Goal: Task Accomplishment & Management: Manage account settings

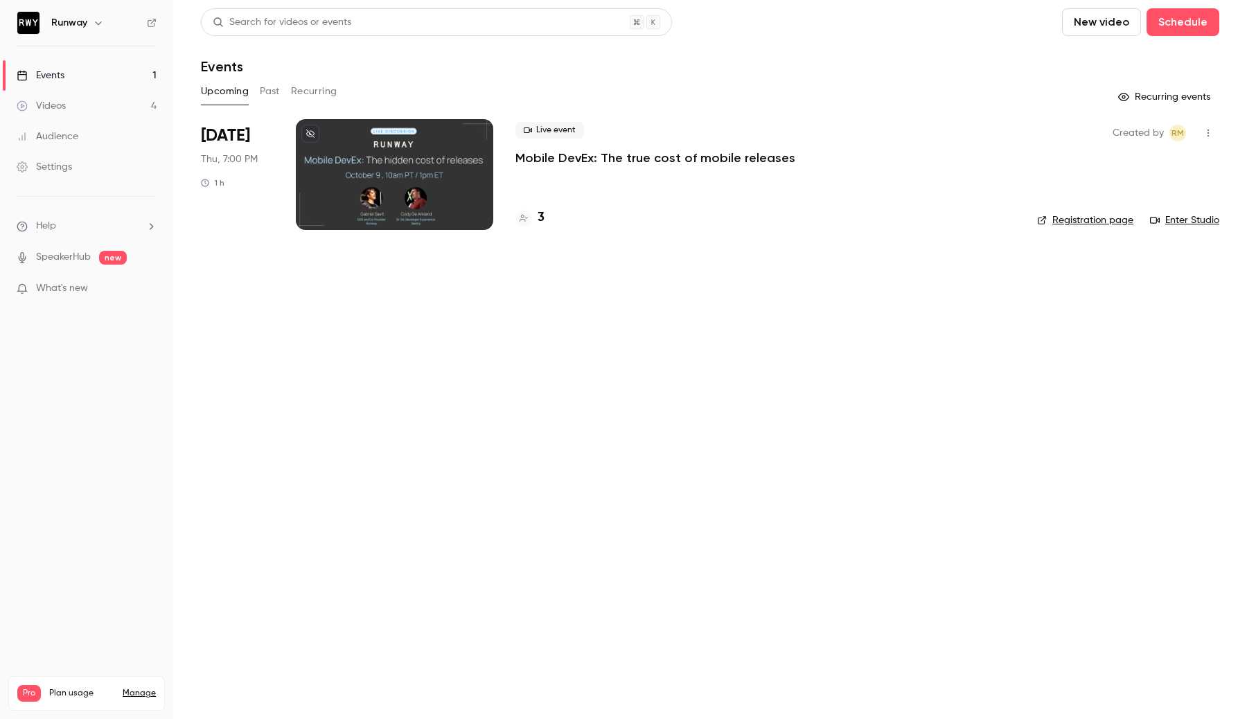
click at [148, 688] on link "Manage" at bounding box center [139, 693] width 33 height 11
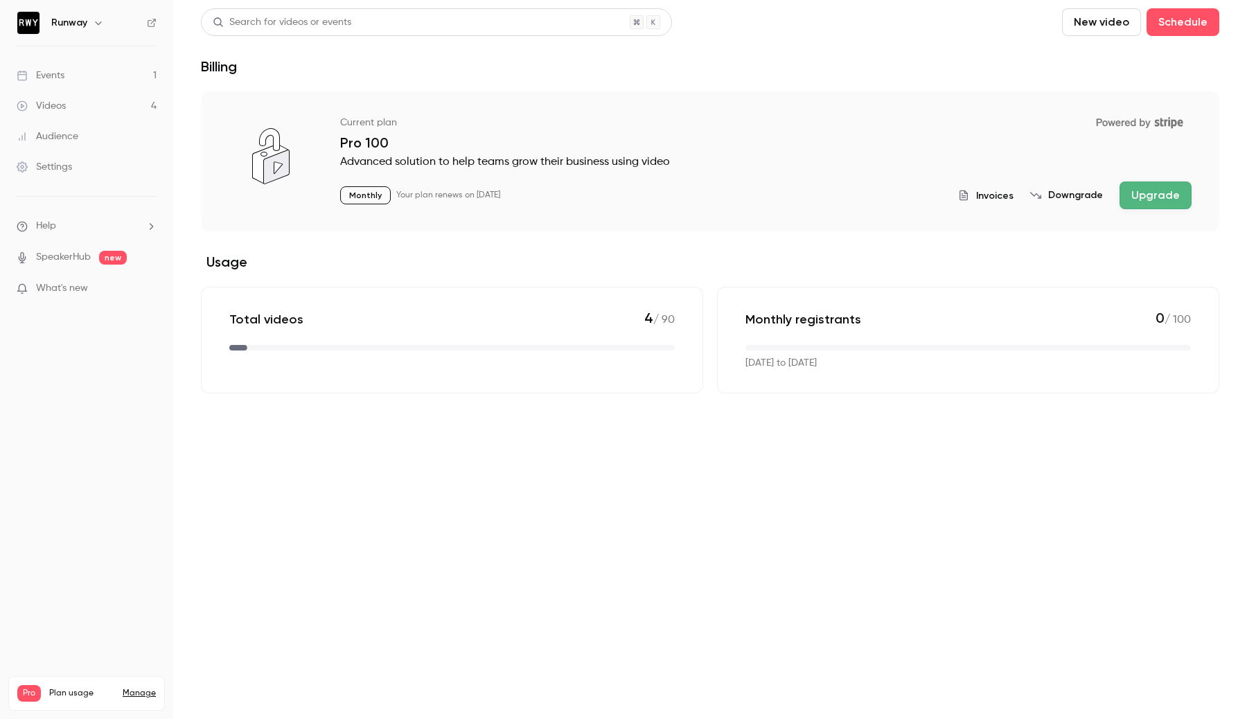
click at [991, 194] on span "Invoices" at bounding box center [994, 195] width 37 height 15
click at [990, 191] on span "Invoices" at bounding box center [994, 195] width 37 height 15
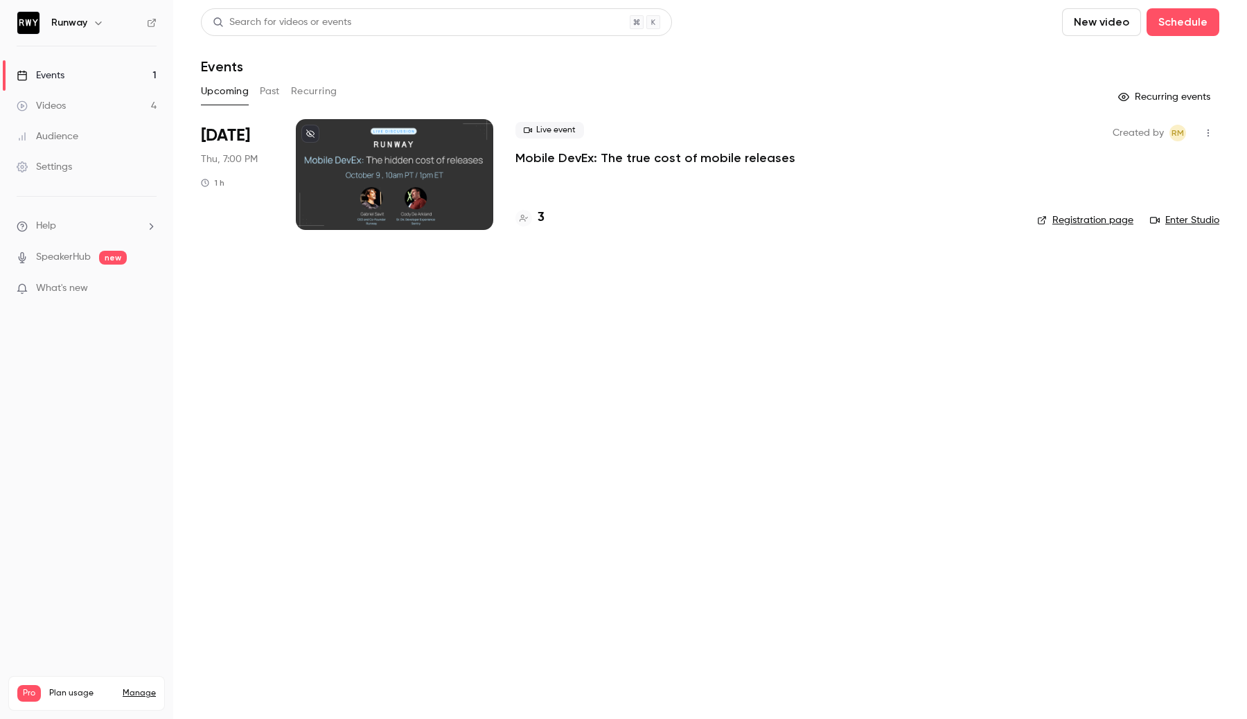
click at [137, 688] on link "Manage" at bounding box center [139, 693] width 33 height 11
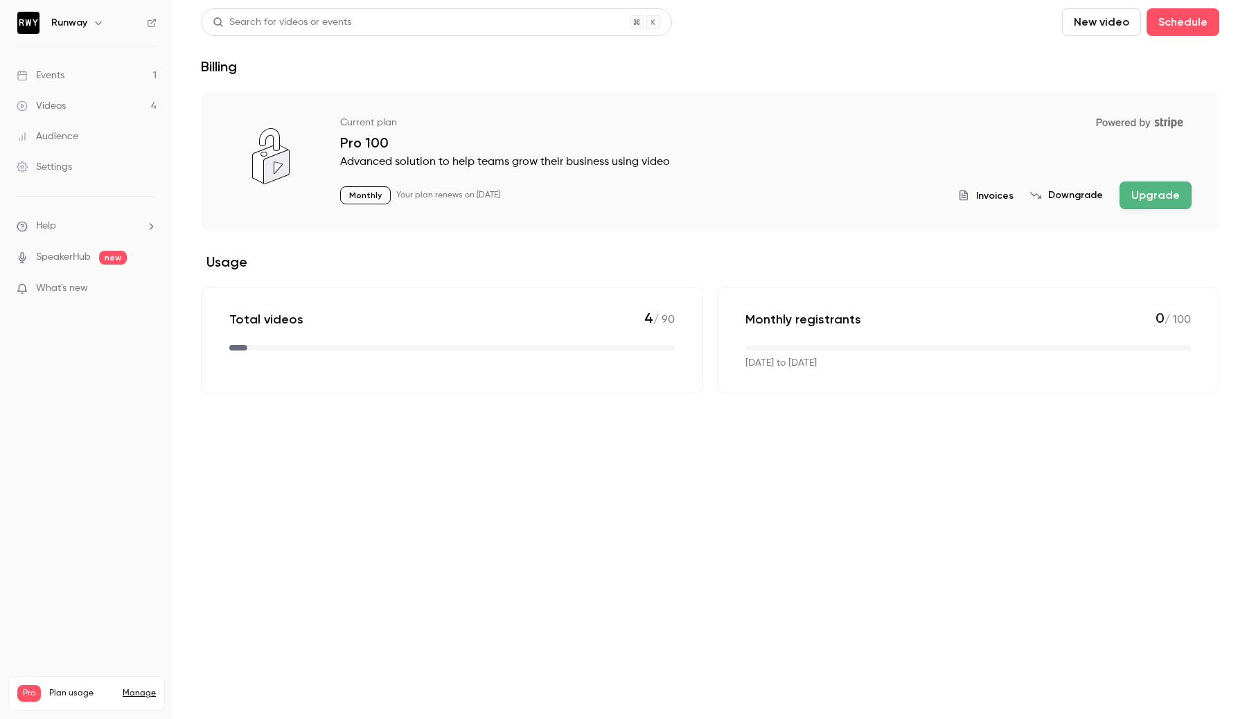
click at [1002, 188] on span "Invoices" at bounding box center [994, 195] width 37 height 15
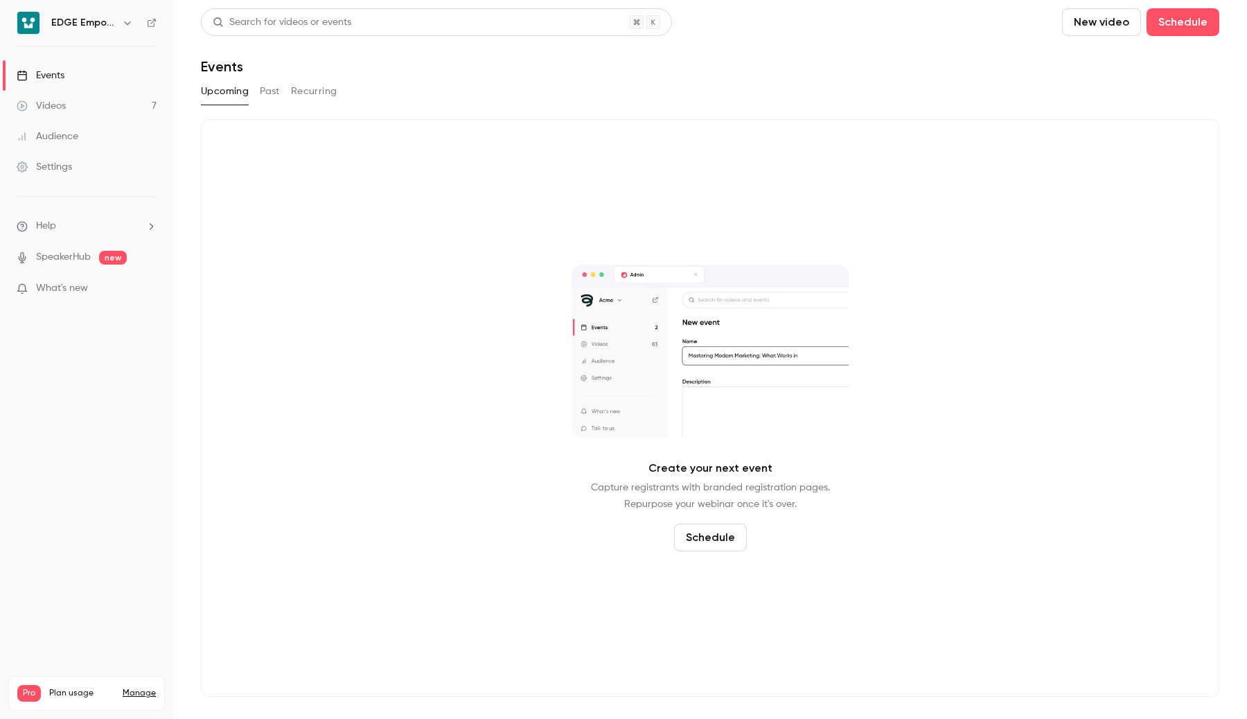
click at [126, 26] on icon "button" at bounding box center [127, 22] width 11 height 11
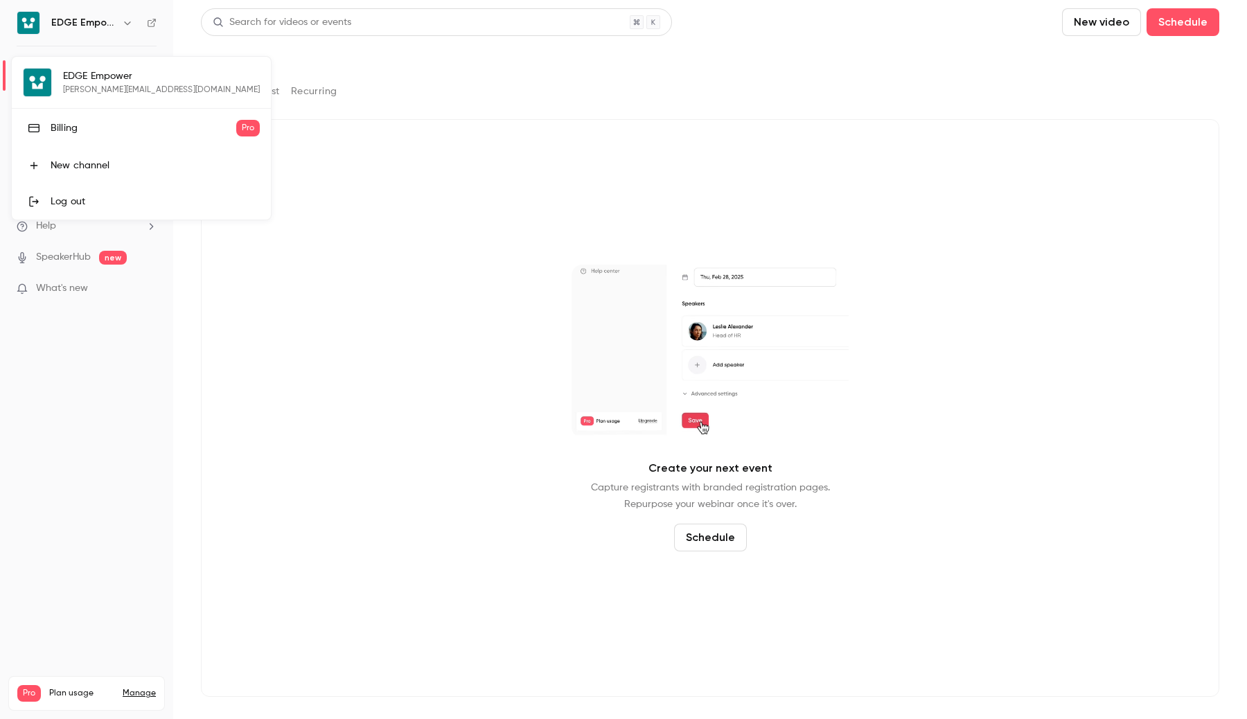
click at [252, 132] on div at bounding box center [623, 359] width 1247 height 719
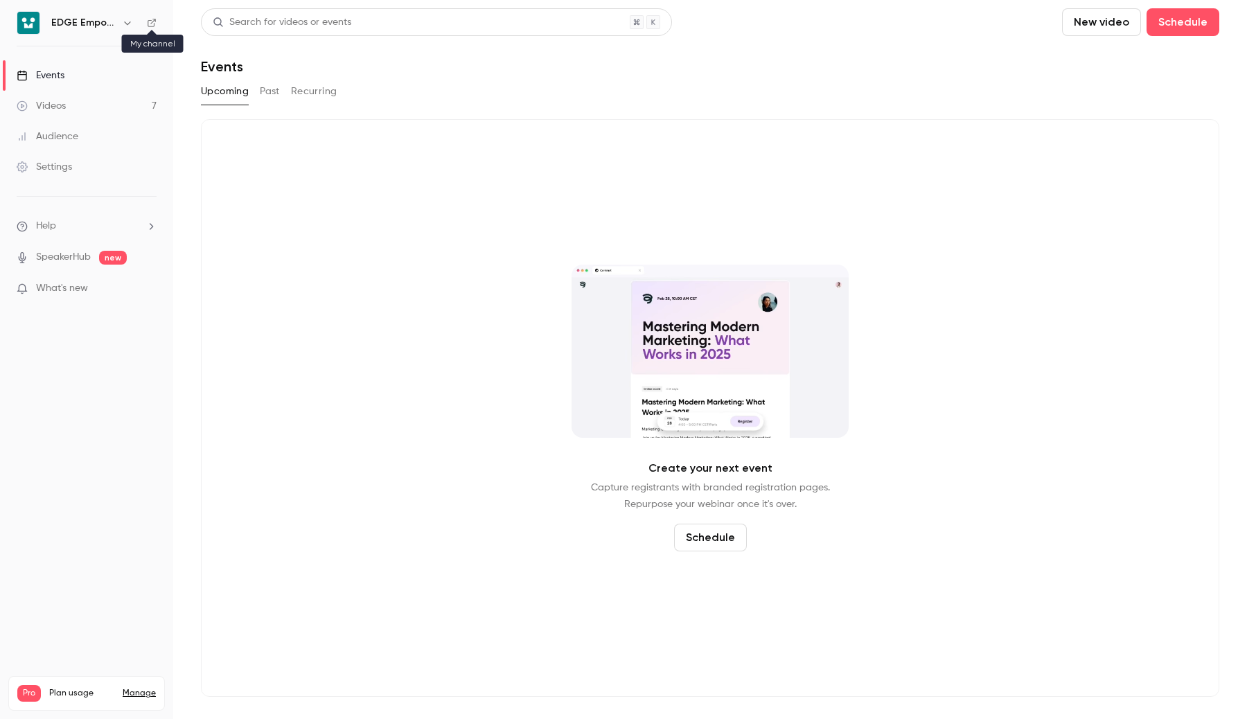
click at [152, 27] on icon at bounding box center [152, 23] width 10 height 10
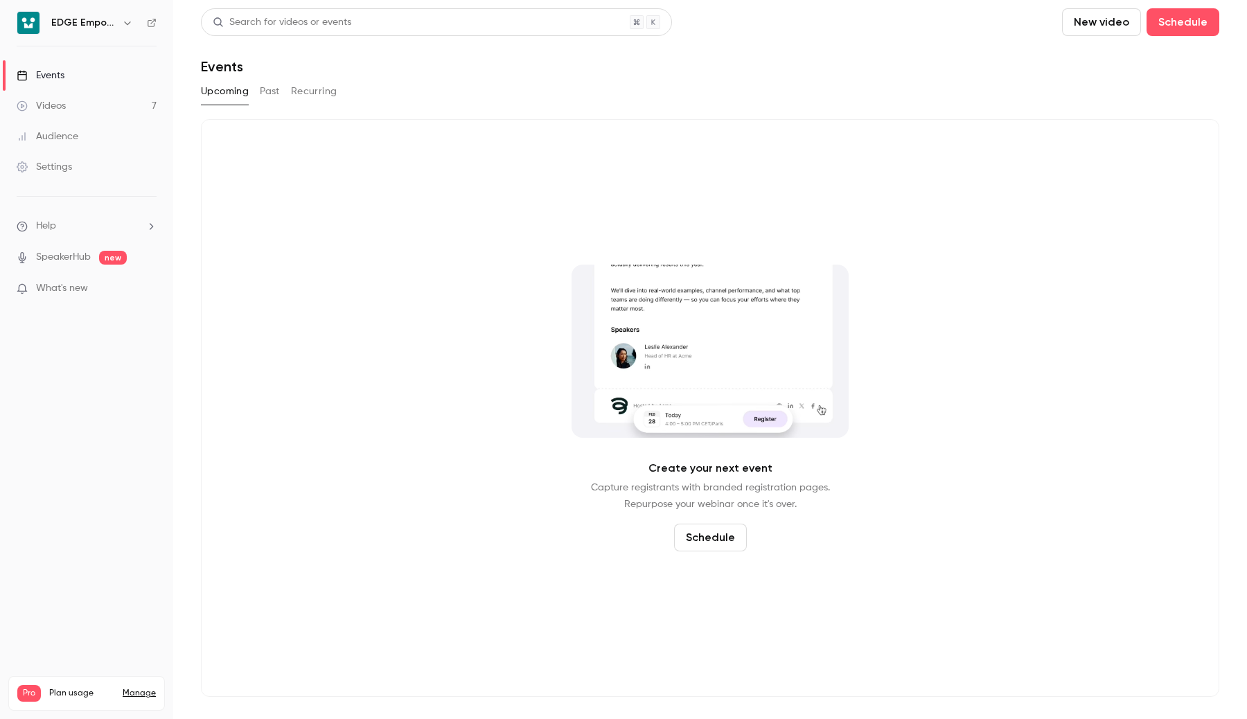
click at [123, 22] on icon "button" at bounding box center [127, 22] width 11 height 11
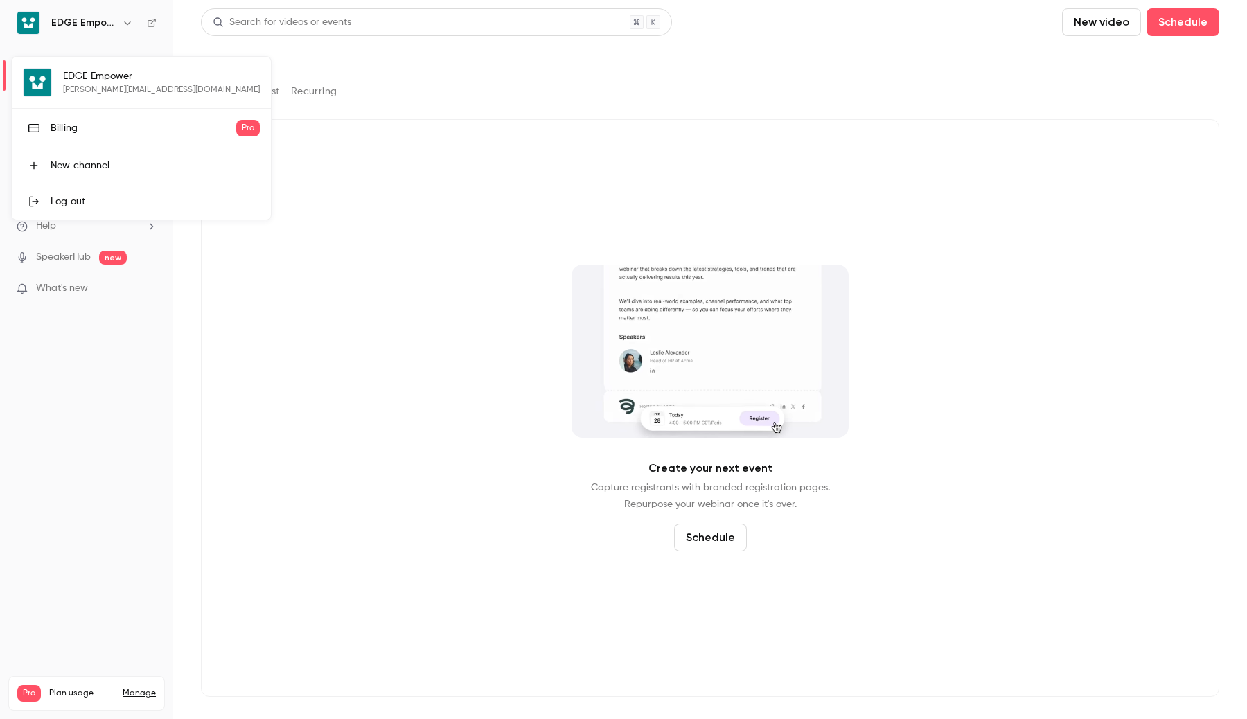
drag, startPoint x: 136, startPoint y: 73, endPoint x: 72, endPoint y: 74, distance: 63.7
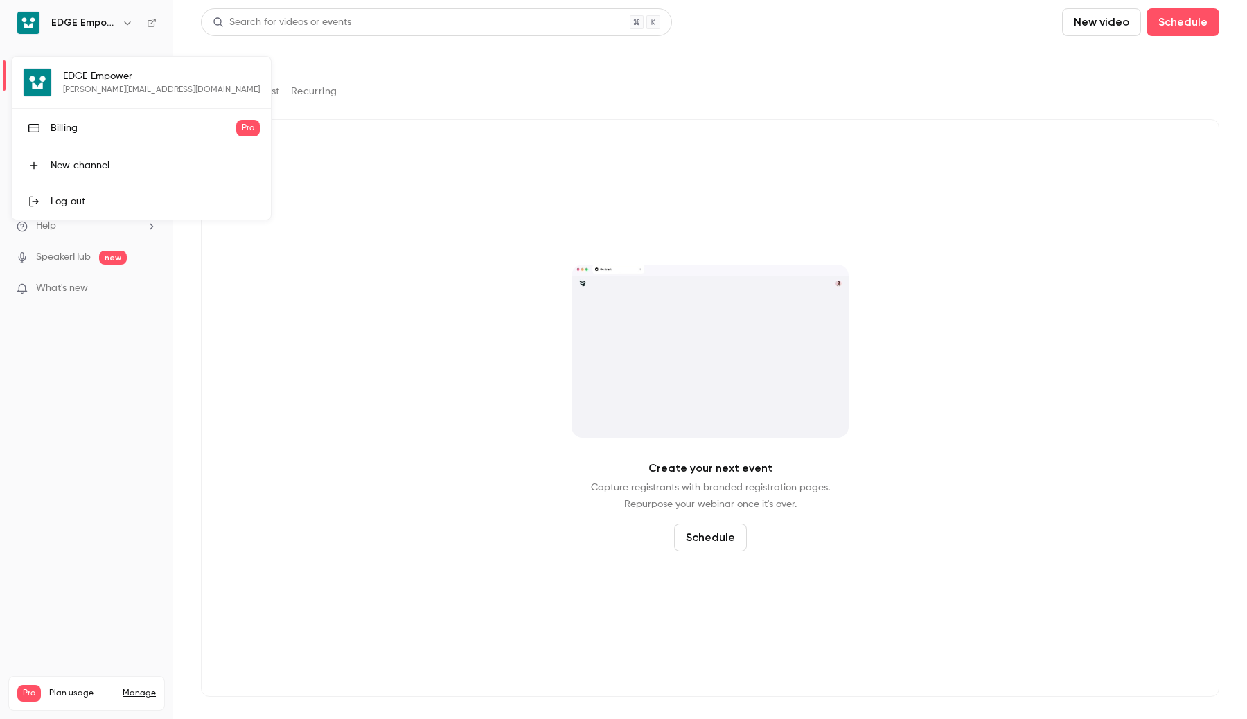
click at [71, 73] on div "EDGE Empower salim@getcontrast.io Billing Pro New channel Log out" at bounding box center [141, 138] width 259 height 163
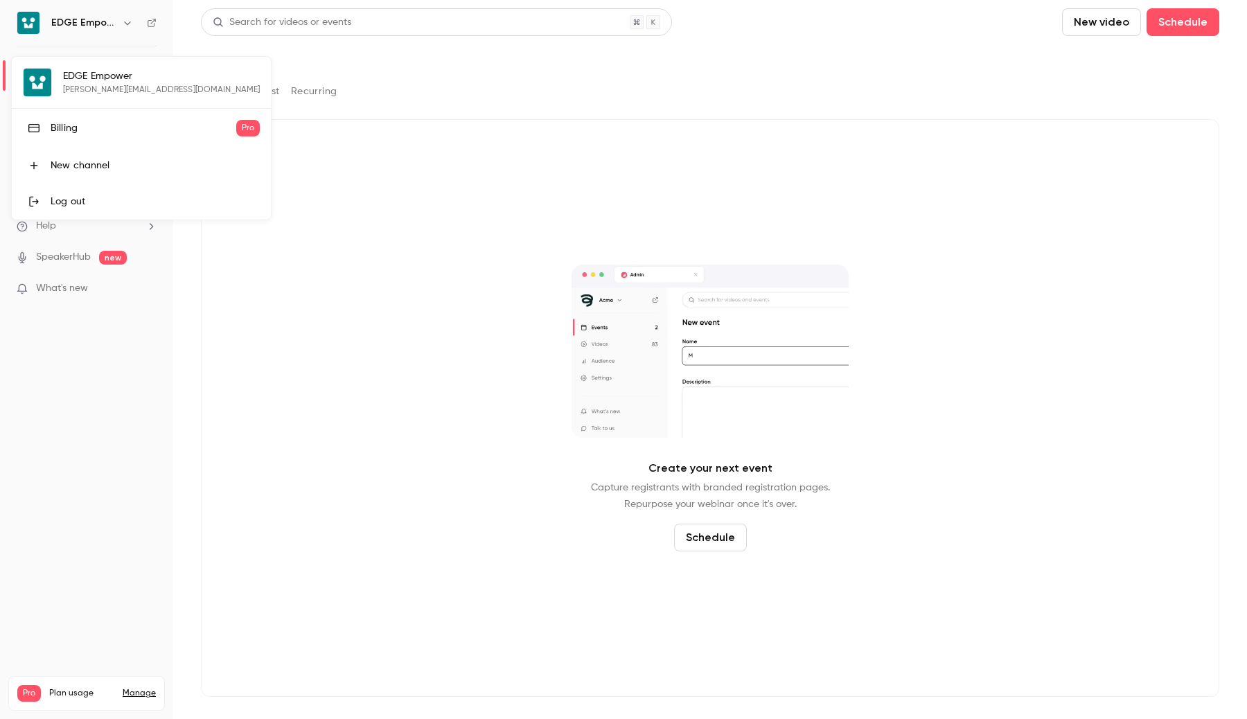
drag, startPoint x: 67, startPoint y: 76, endPoint x: 109, endPoint y: 78, distance: 42.3
click at [109, 78] on div "EDGE Empower salim@getcontrast.io Billing Pro New channel Log out" at bounding box center [141, 138] width 259 height 163
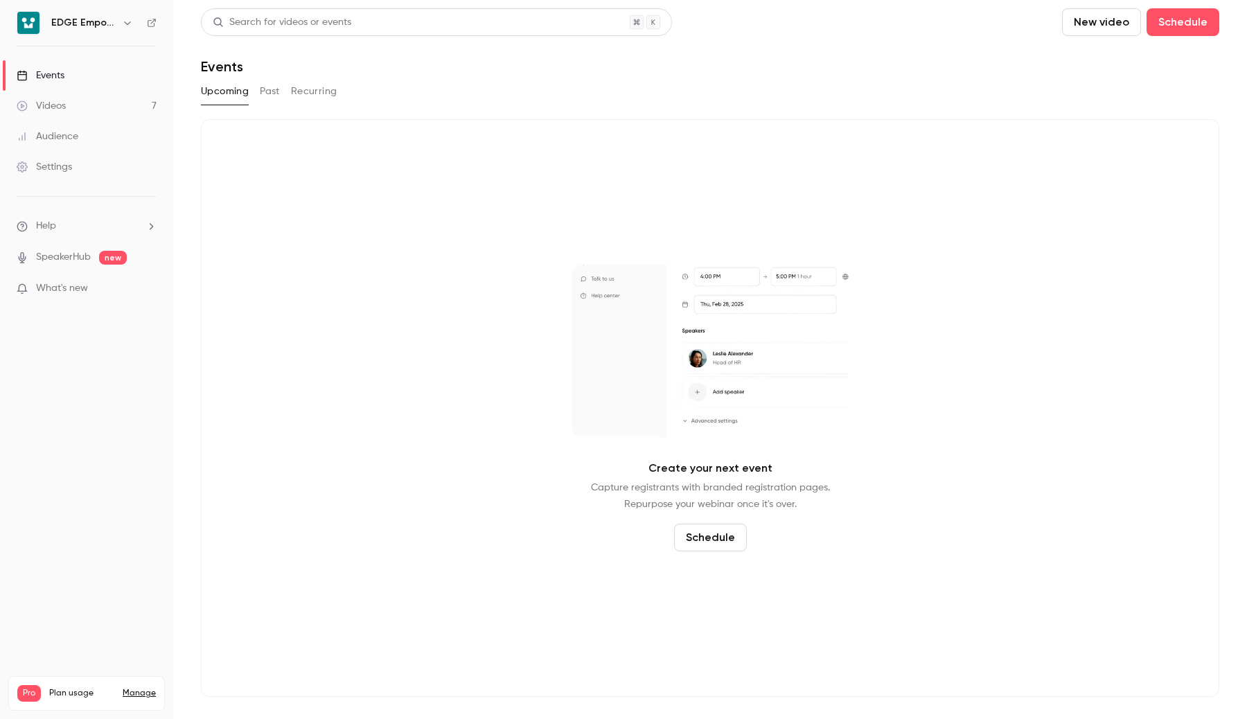
click at [128, 25] on icon "button" at bounding box center [127, 22] width 11 height 11
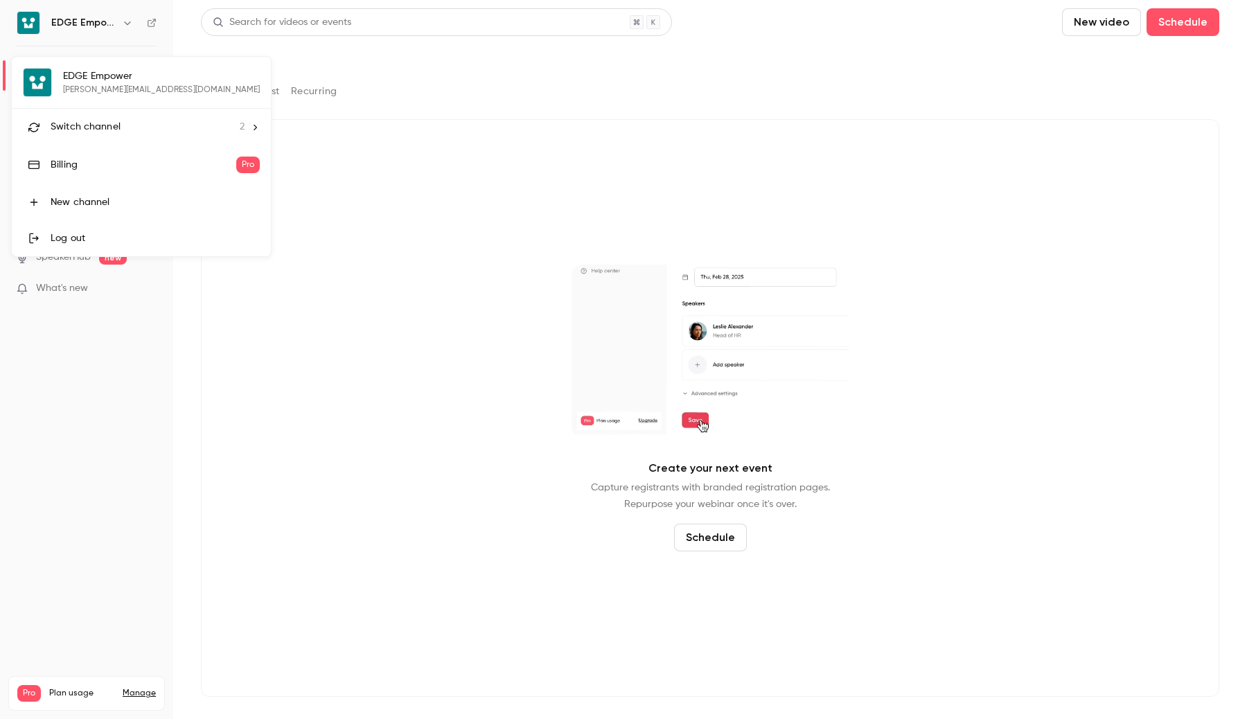
click at [132, 127] on div "Switch channel 2" at bounding box center [148, 127] width 194 height 15
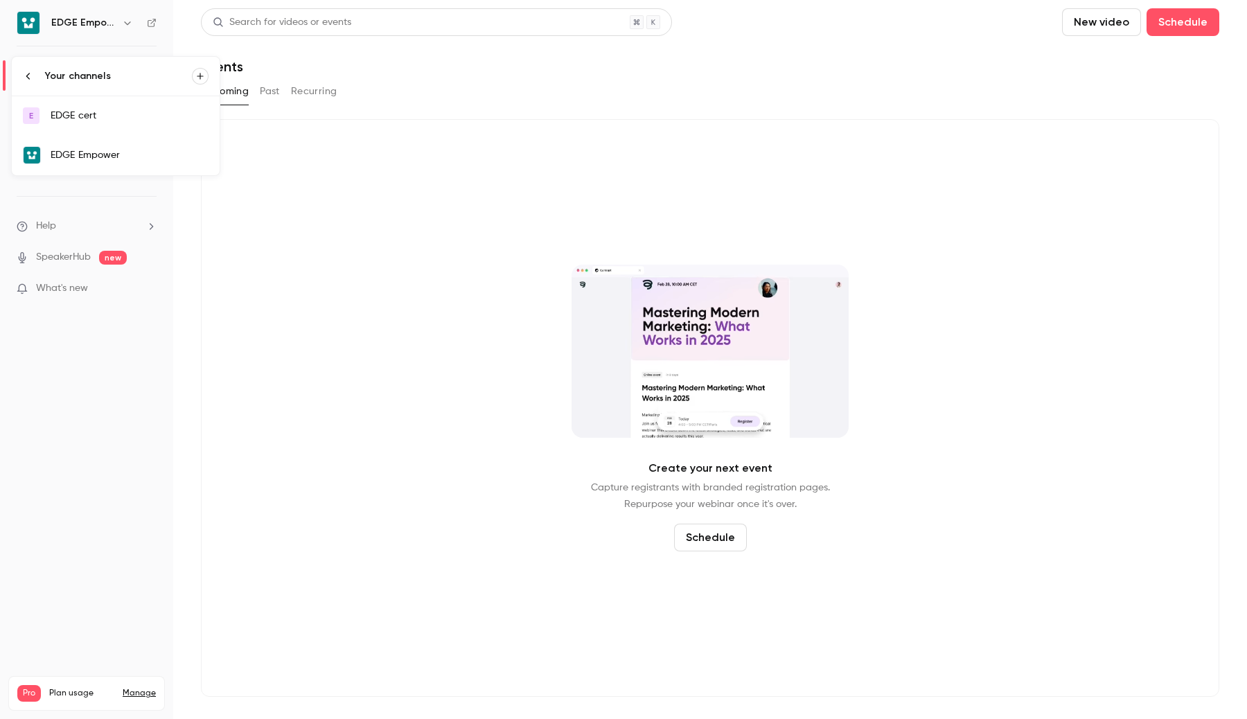
click at [27, 80] on icon at bounding box center [28, 76] width 11 height 11
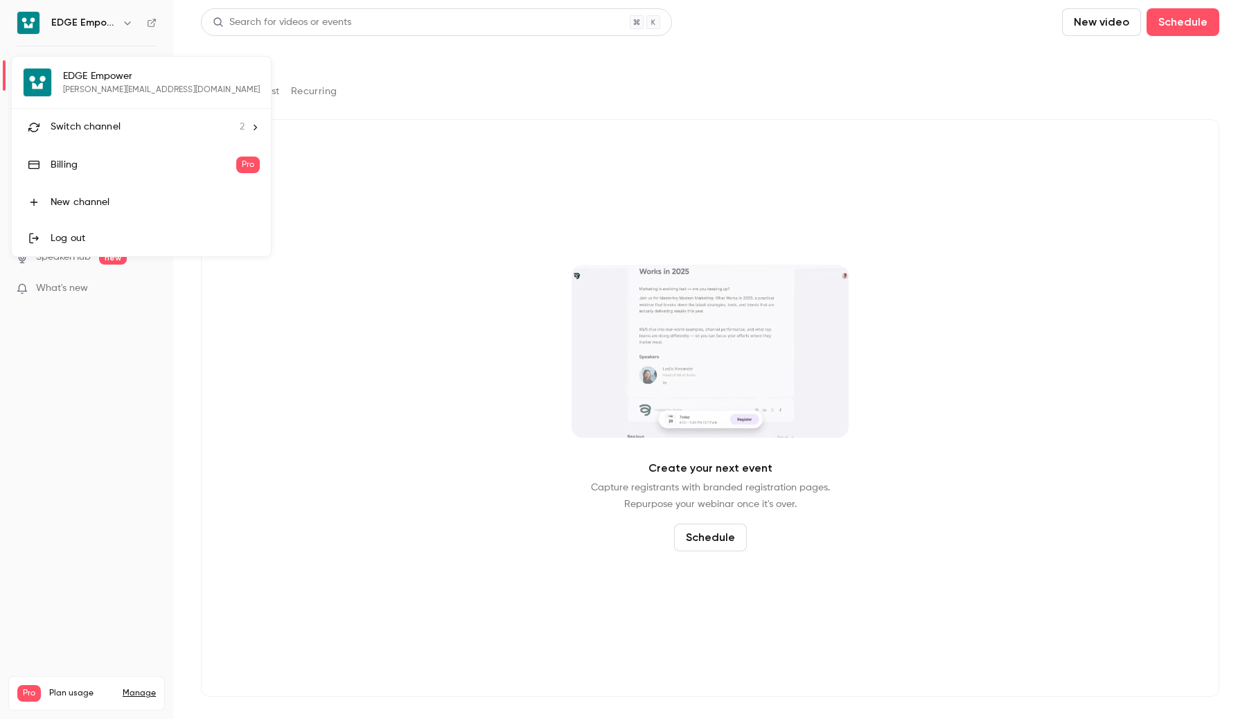
click at [114, 125] on span "Switch channel" at bounding box center [86, 127] width 70 height 15
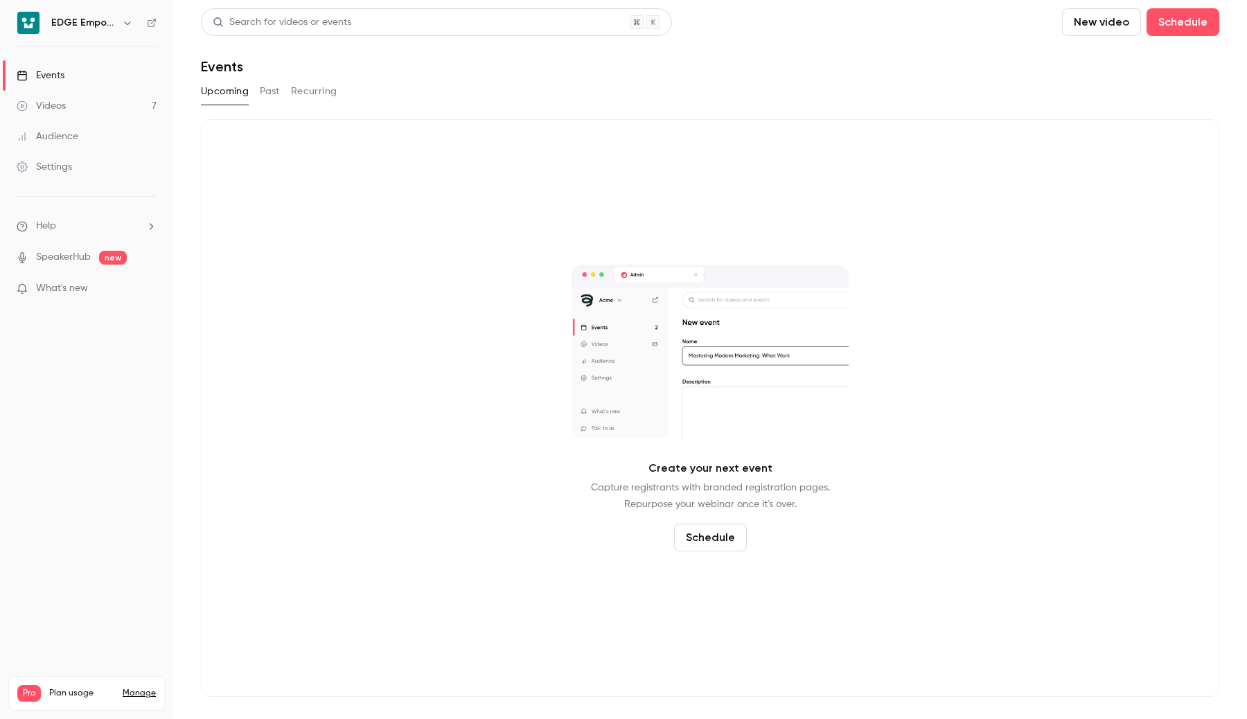
click at [122, 25] on icon "button" at bounding box center [127, 22] width 11 height 11
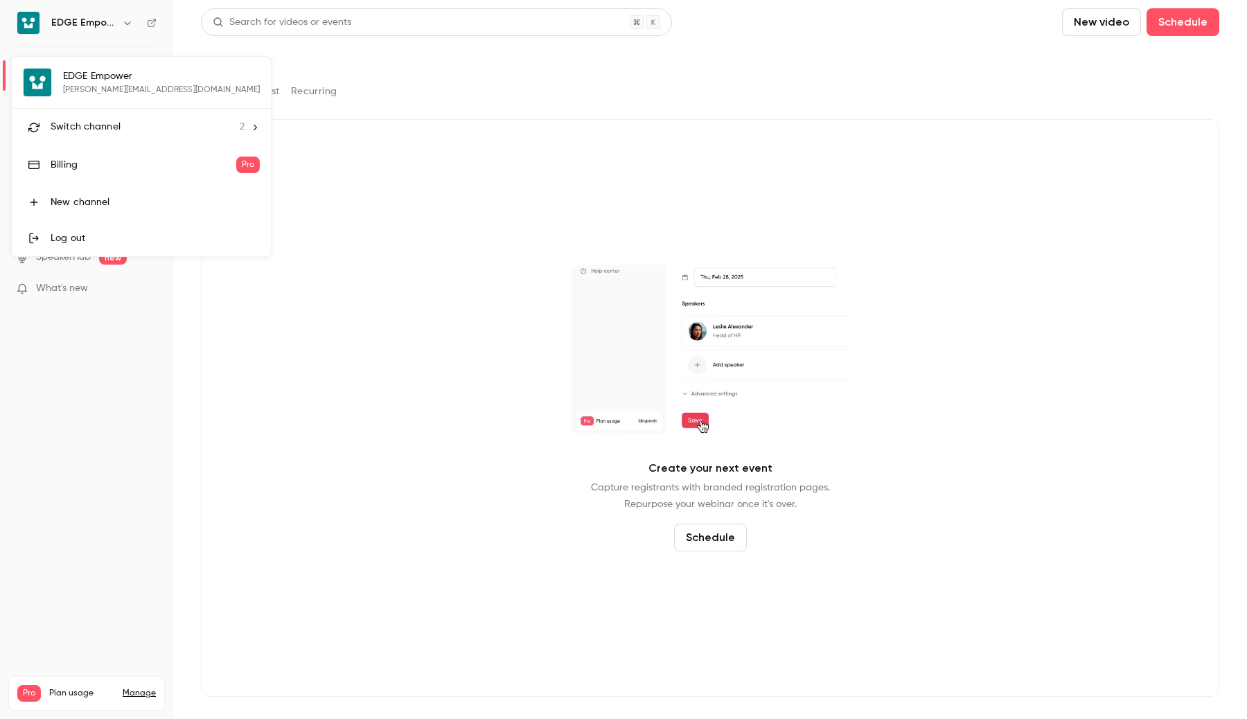
click at [105, 134] on span "Switch channel" at bounding box center [86, 127] width 70 height 15
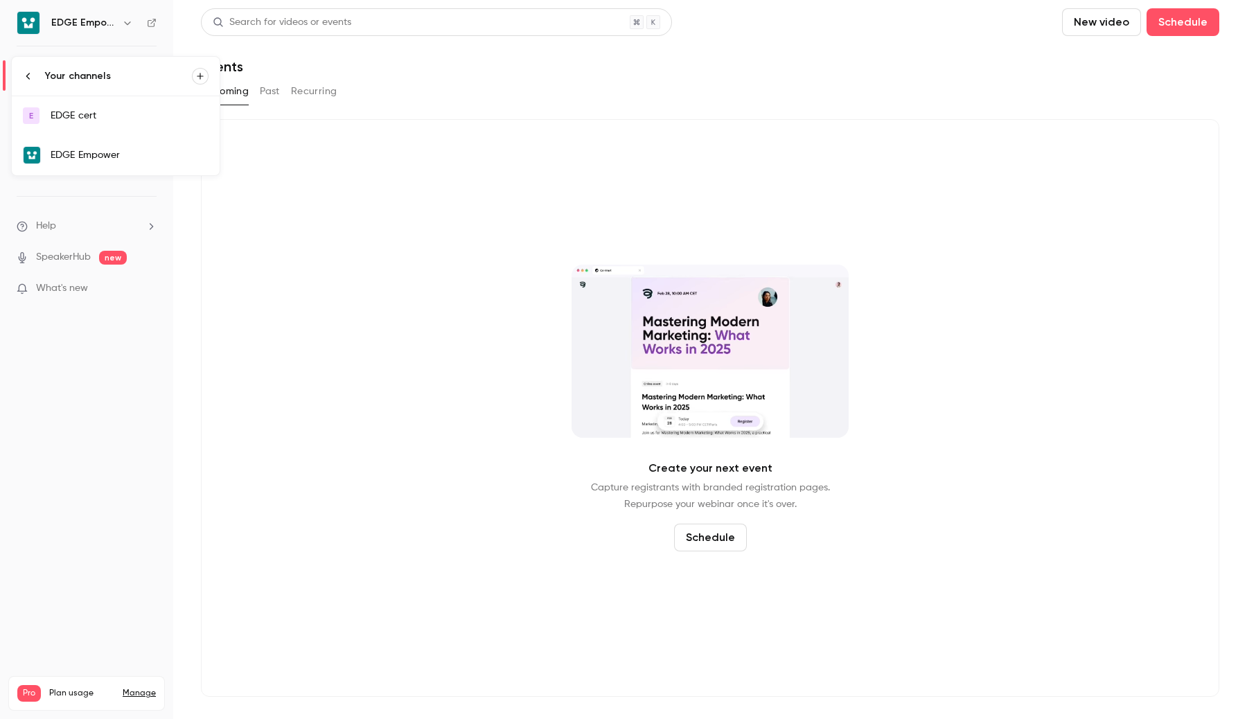
click at [100, 124] on link "E EDGE cert" at bounding box center [116, 115] width 208 height 39
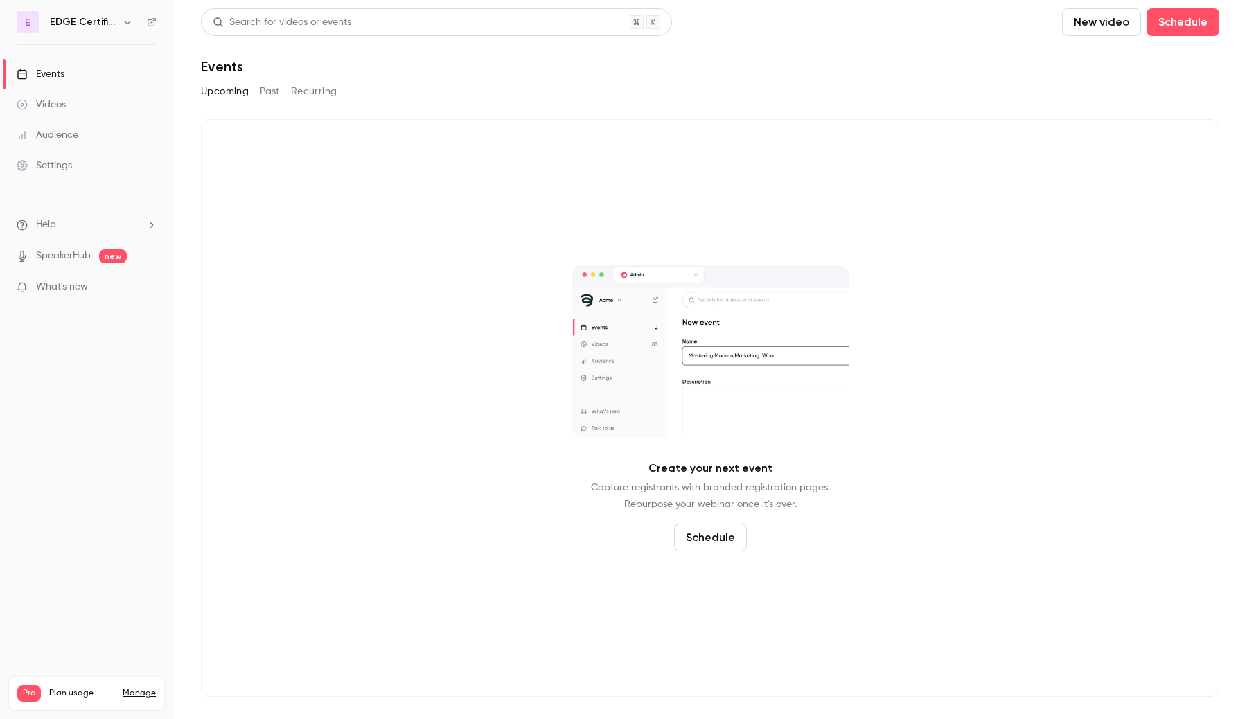
click at [150, 23] on icon at bounding box center [152, 22] width 10 height 10
click at [128, 17] on icon "button" at bounding box center [127, 22] width 11 height 11
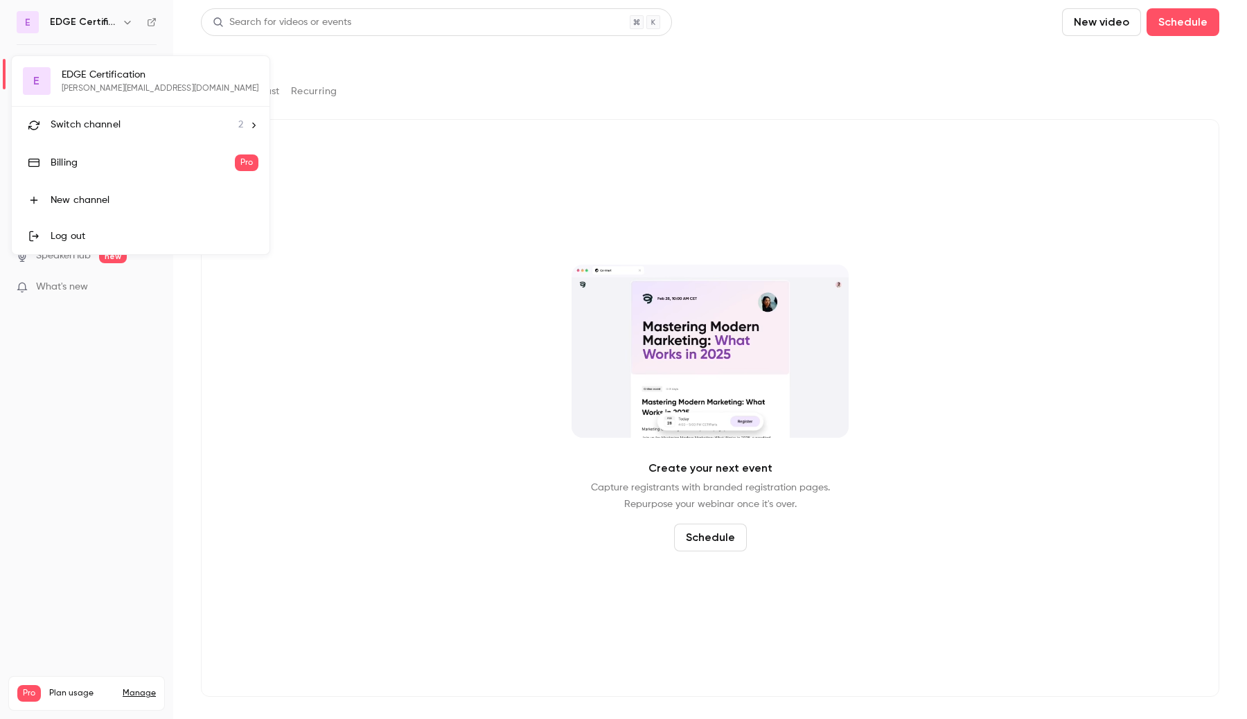
click at [136, 123] on div "Switch channel 2" at bounding box center [147, 125] width 193 height 15
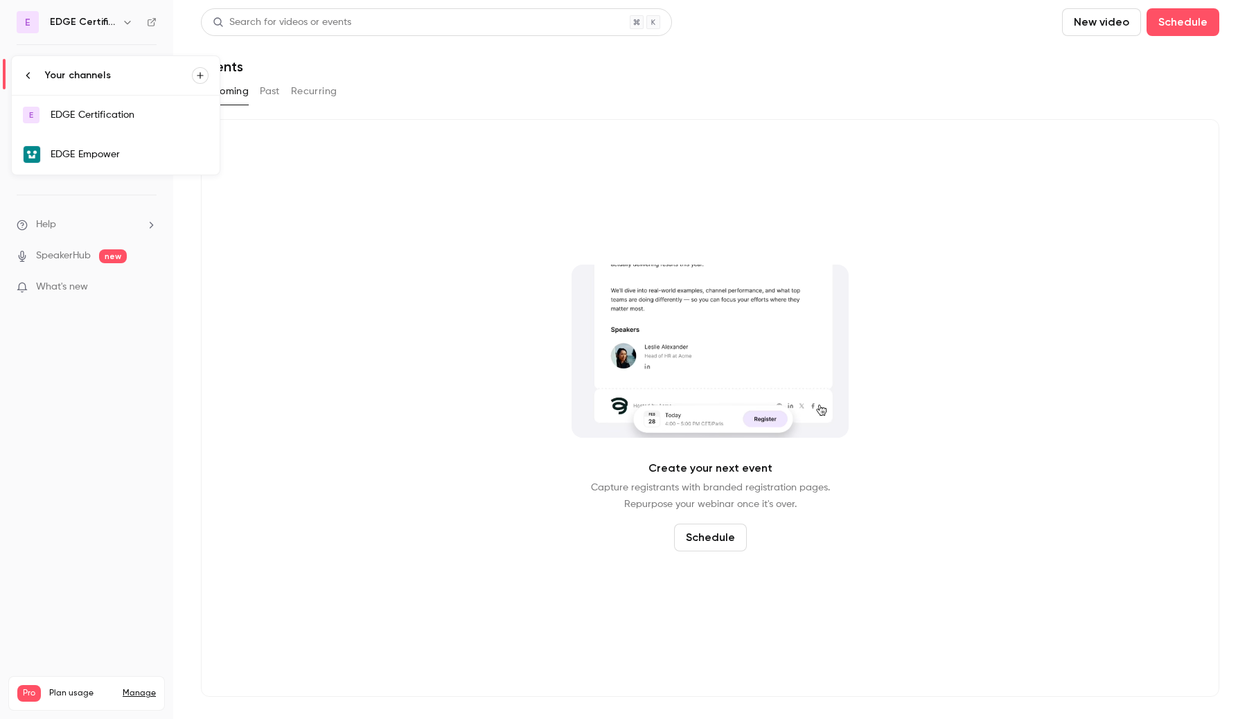
click at [111, 161] on link "EDGE Empower" at bounding box center [116, 154] width 208 height 40
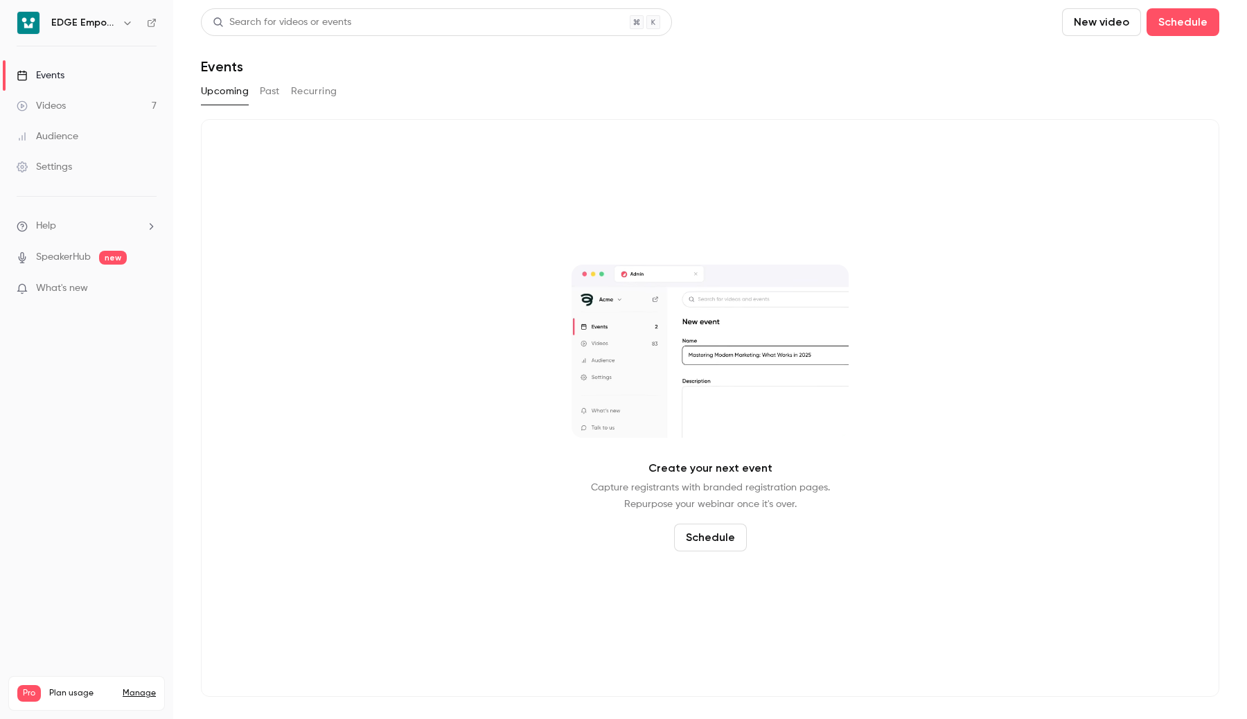
click at [91, 170] on link "Settings" at bounding box center [86, 167] width 173 height 30
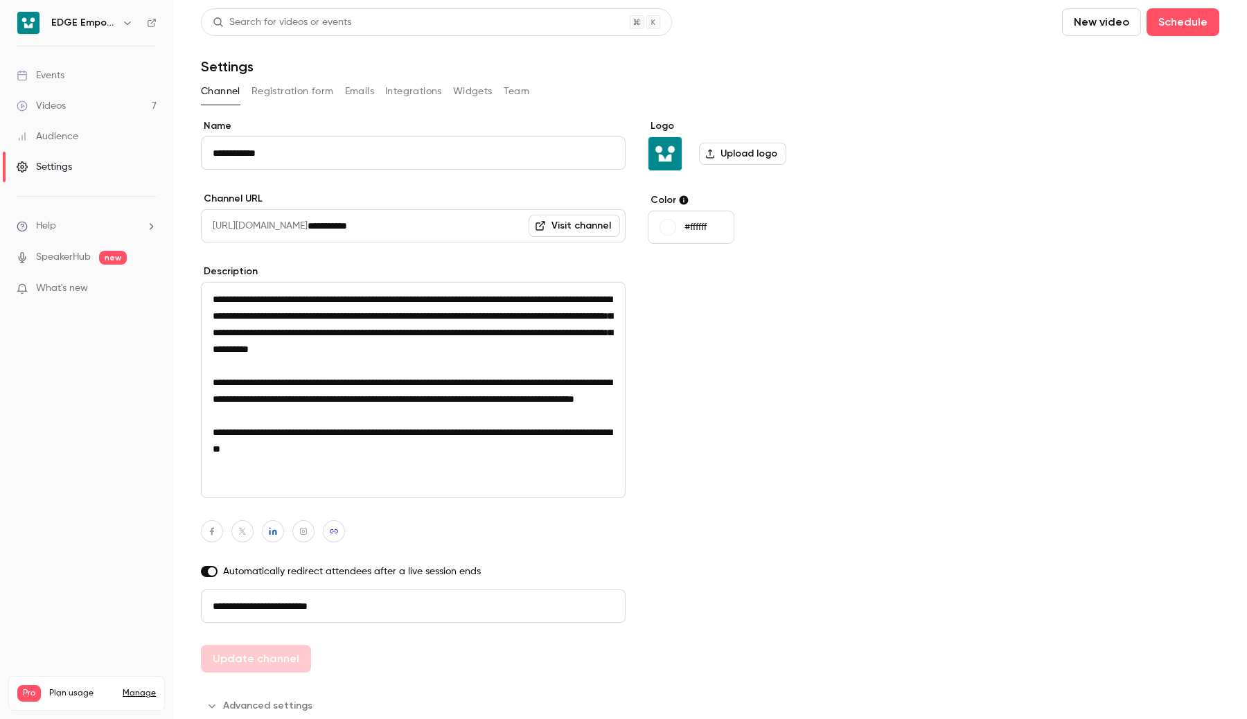
click at [662, 156] on img at bounding box center [665, 153] width 33 height 33
click at [734, 162] on label "Upload logo" at bounding box center [742, 154] width 87 height 22
click at [0, 0] on input "Upload logo" at bounding box center [0, 0] width 0 height 0
click at [712, 226] on button "#ffffff" at bounding box center [691, 227] width 87 height 33
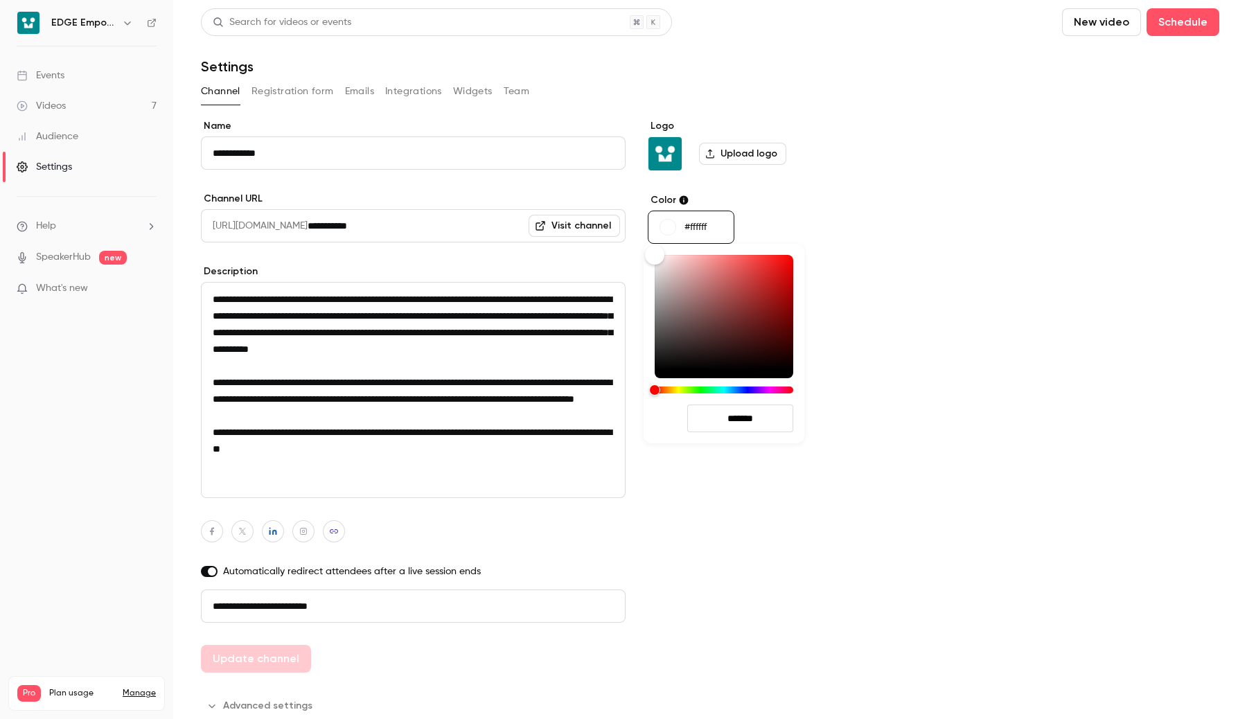
click at [750, 423] on input "*******" at bounding box center [740, 419] width 106 height 28
click at [111, 20] on div at bounding box center [623, 359] width 1247 height 719
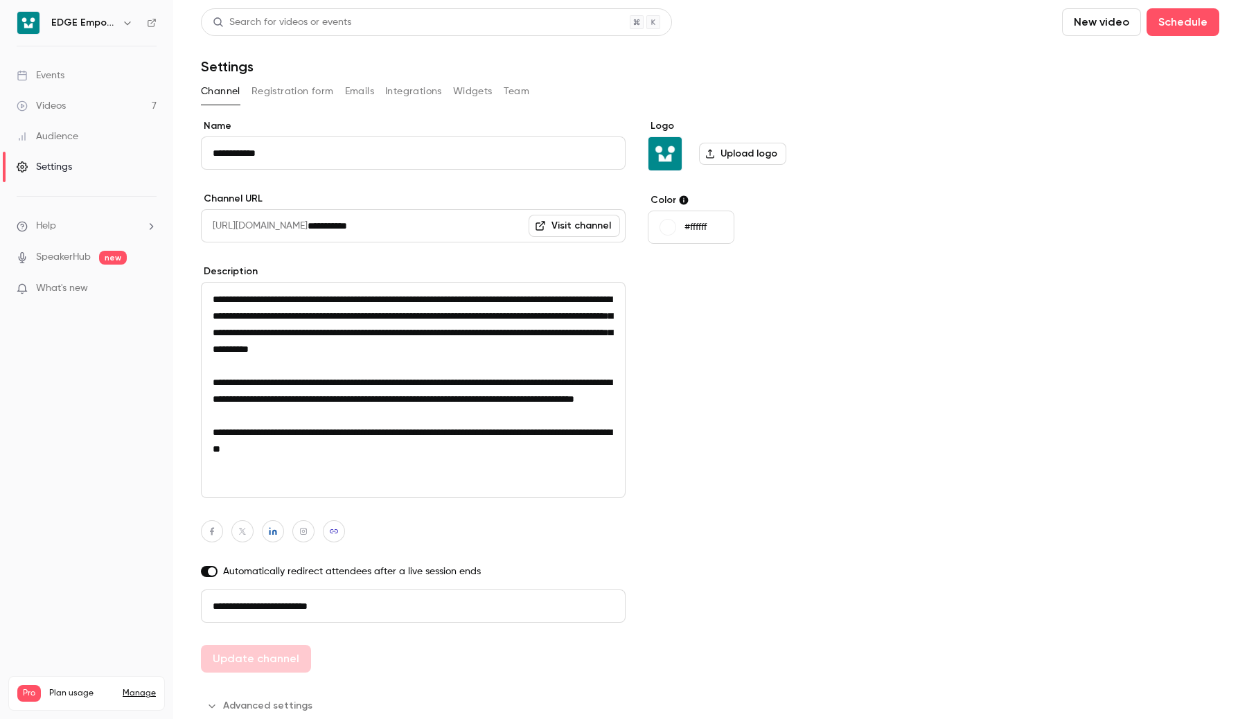
click at [124, 21] on icon "button" at bounding box center [127, 22] width 6 height 3
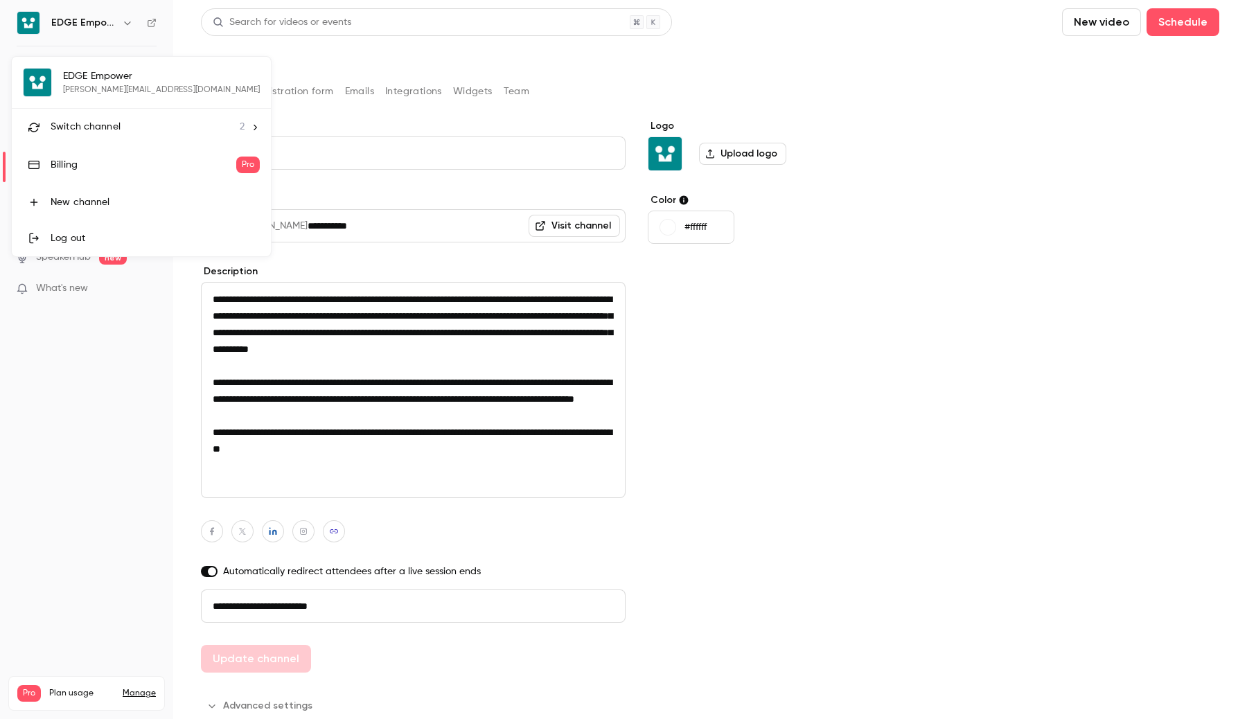
click at [117, 127] on span "Switch channel" at bounding box center [86, 127] width 70 height 15
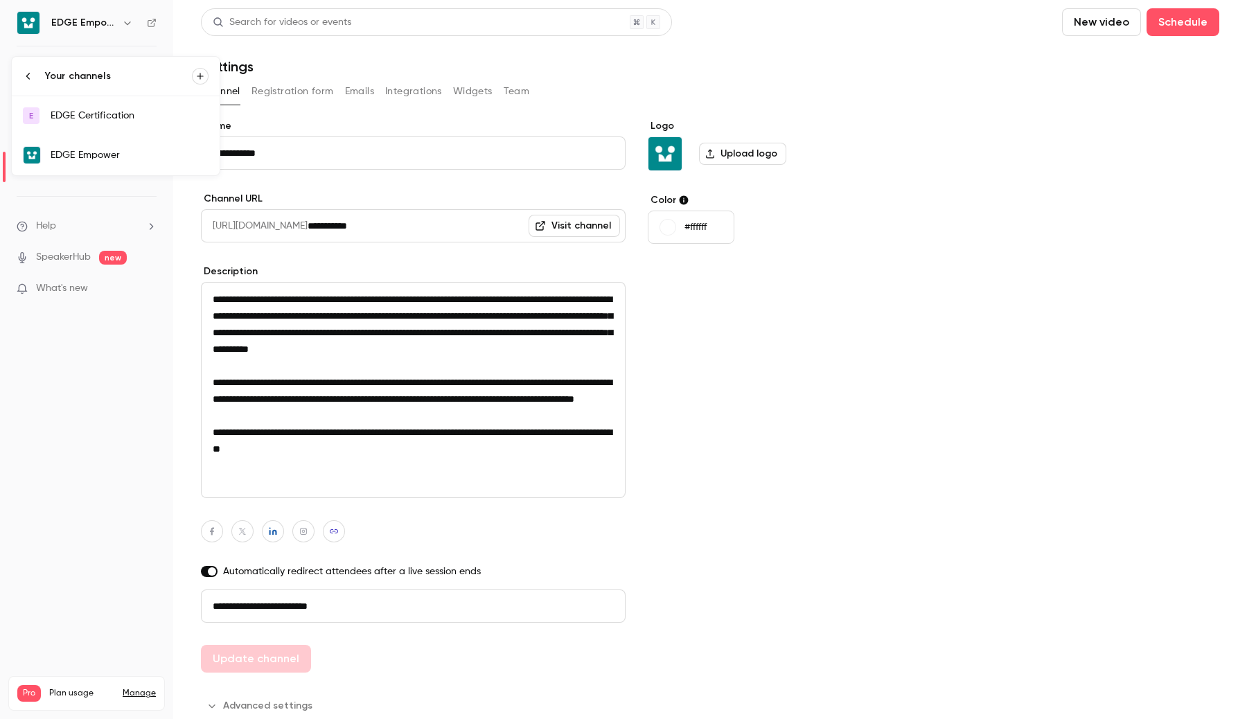
click at [115, 117] on div "EDGE Certification" at bounding box center [130, 116] width 158 height 14
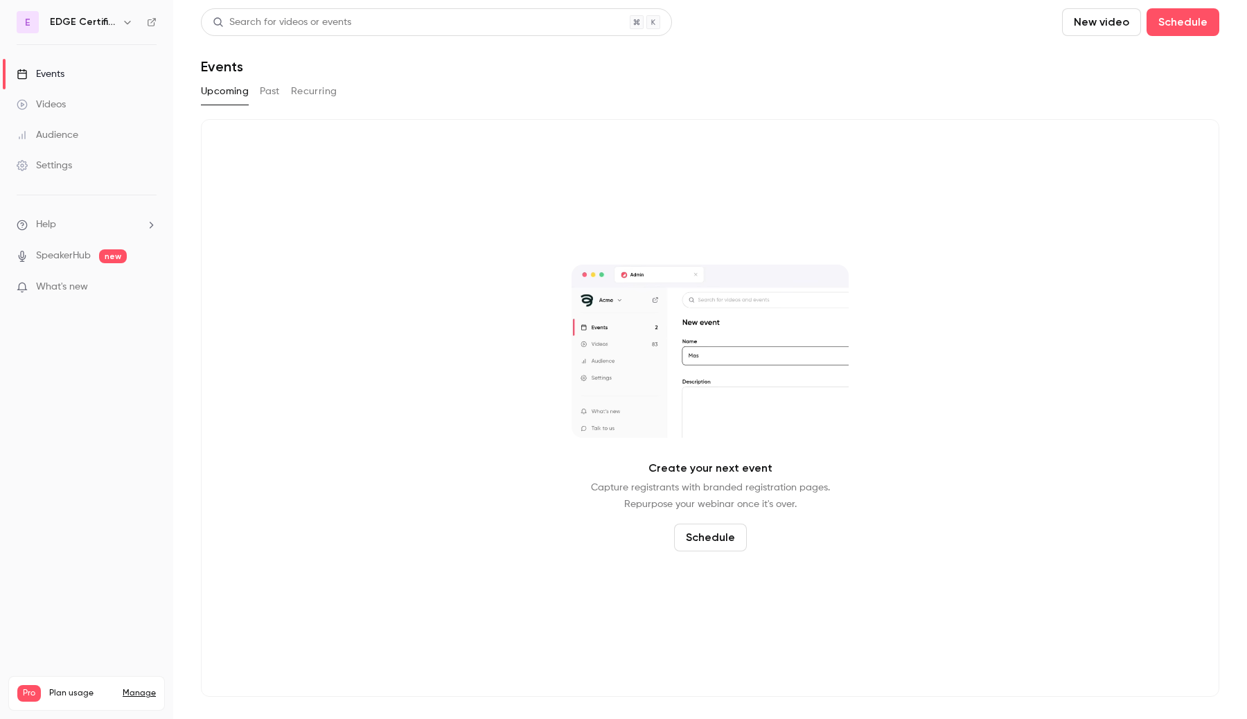
click at [53, 168] on div "Settings" at bounding box center [44, 166] width 55 height 14
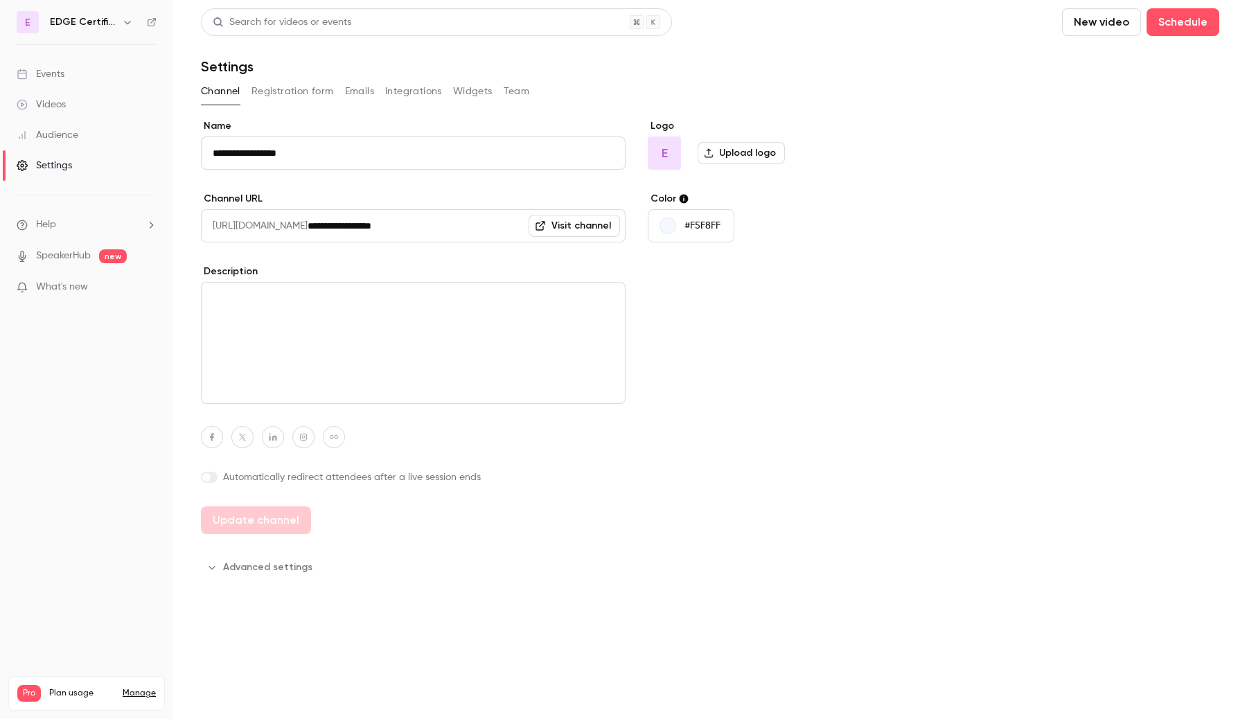
click at [698, 222] on p "#F5F8FF" at bounding box center [703, 226] width 36 height 14
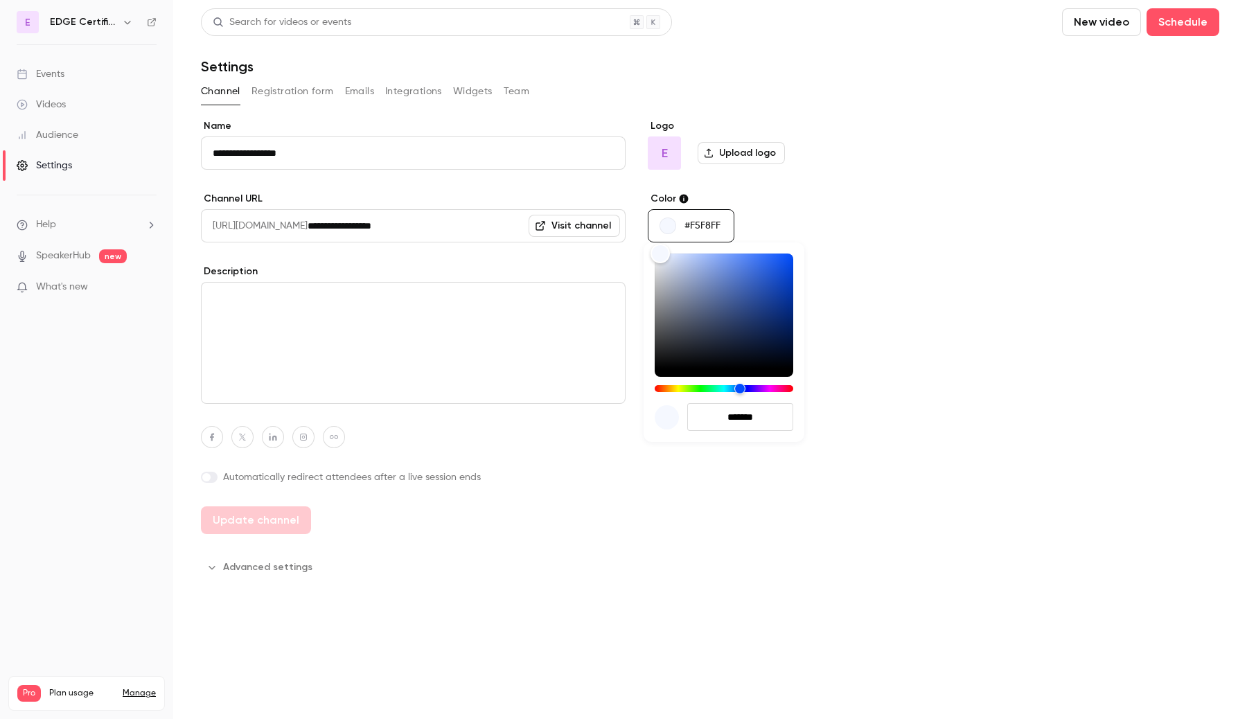
click at [735, 416] on input "*******" at bounding box center [740, 417] width 106 height 28
paste input "hex-color-input"
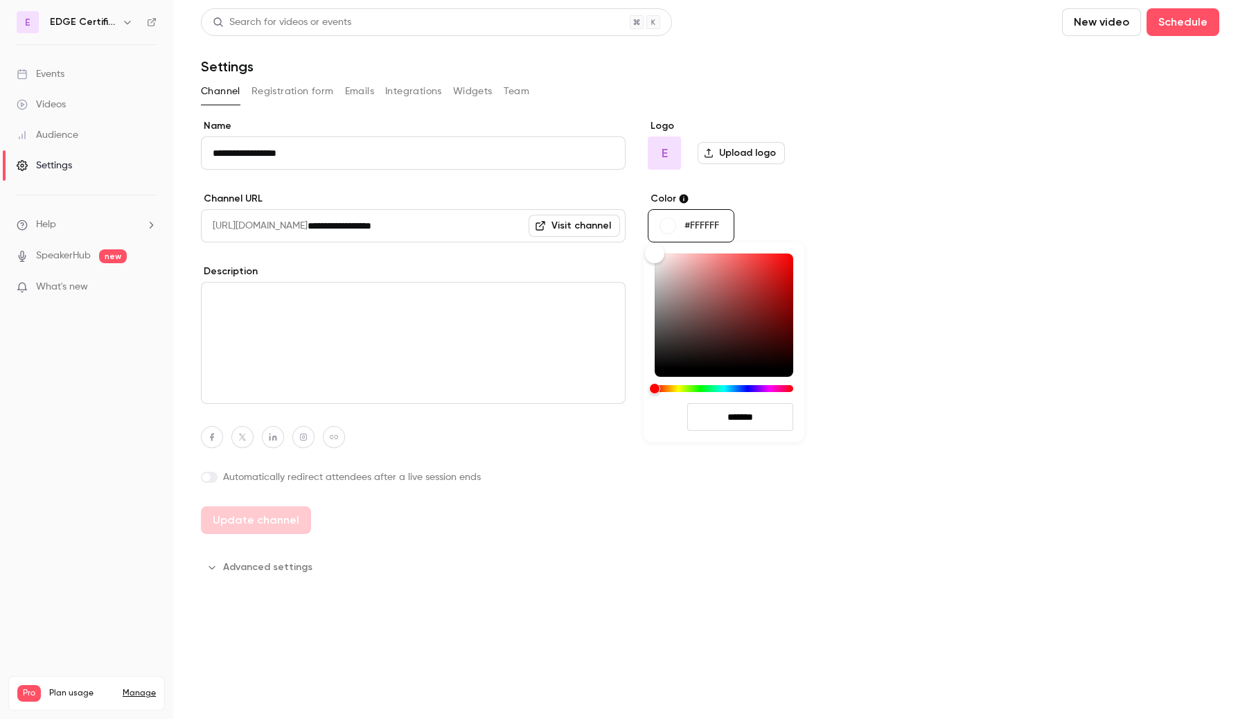
type input "*******"
click at [752, 516] on div at bounding box center [623, 359] width 1247 height 719
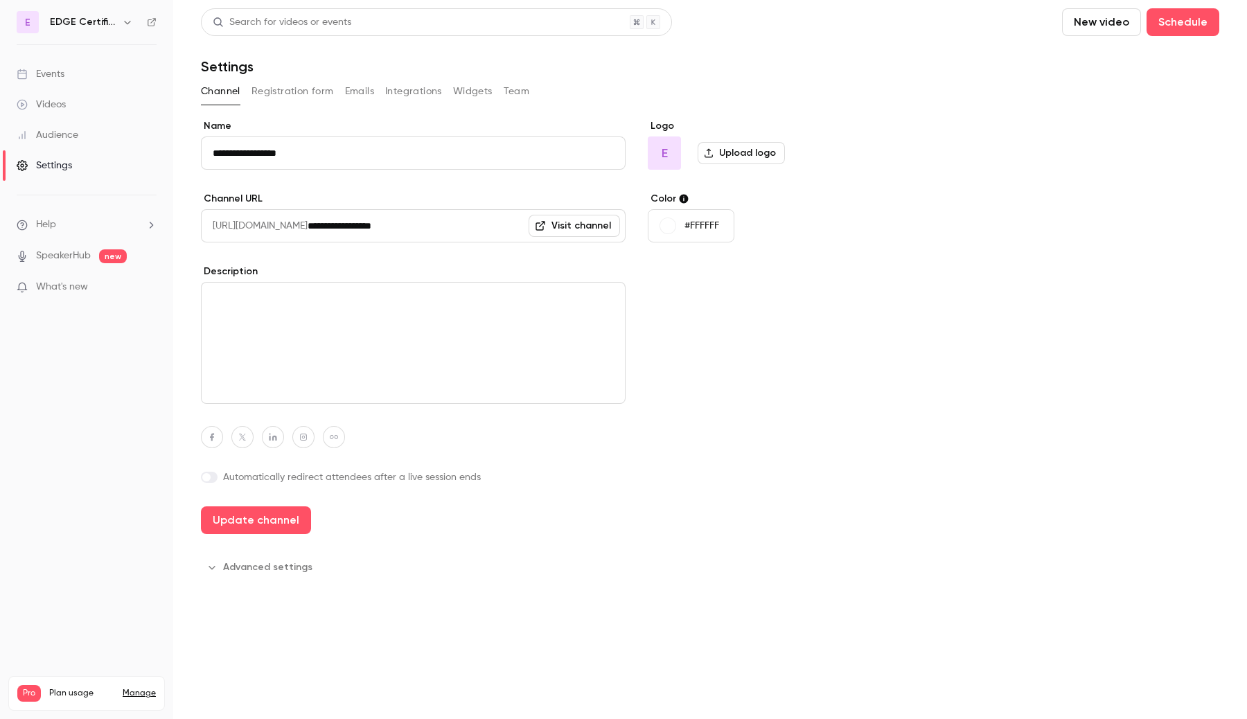
click at [122, 24] on icon "button" at bounding box center [127, 22] width 11 height 11
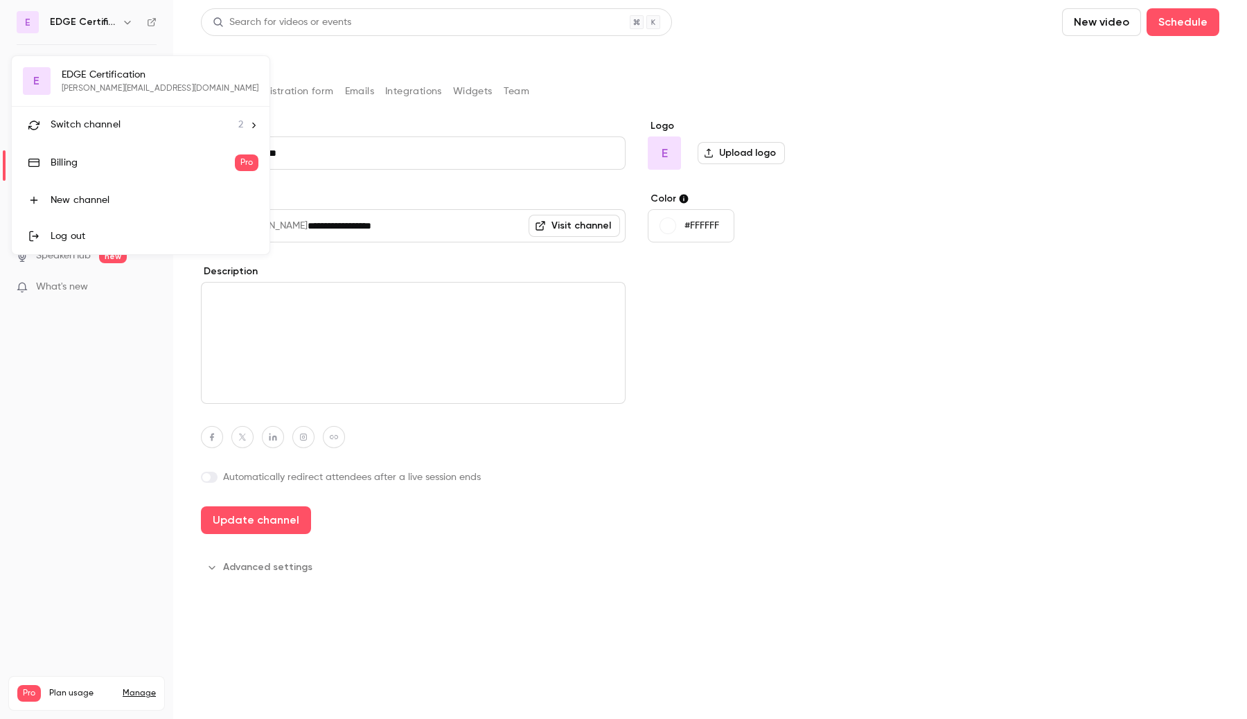
click at [127, 122] on div "Switch channel 2" at bounding box center [147, 125] width 193 height 15
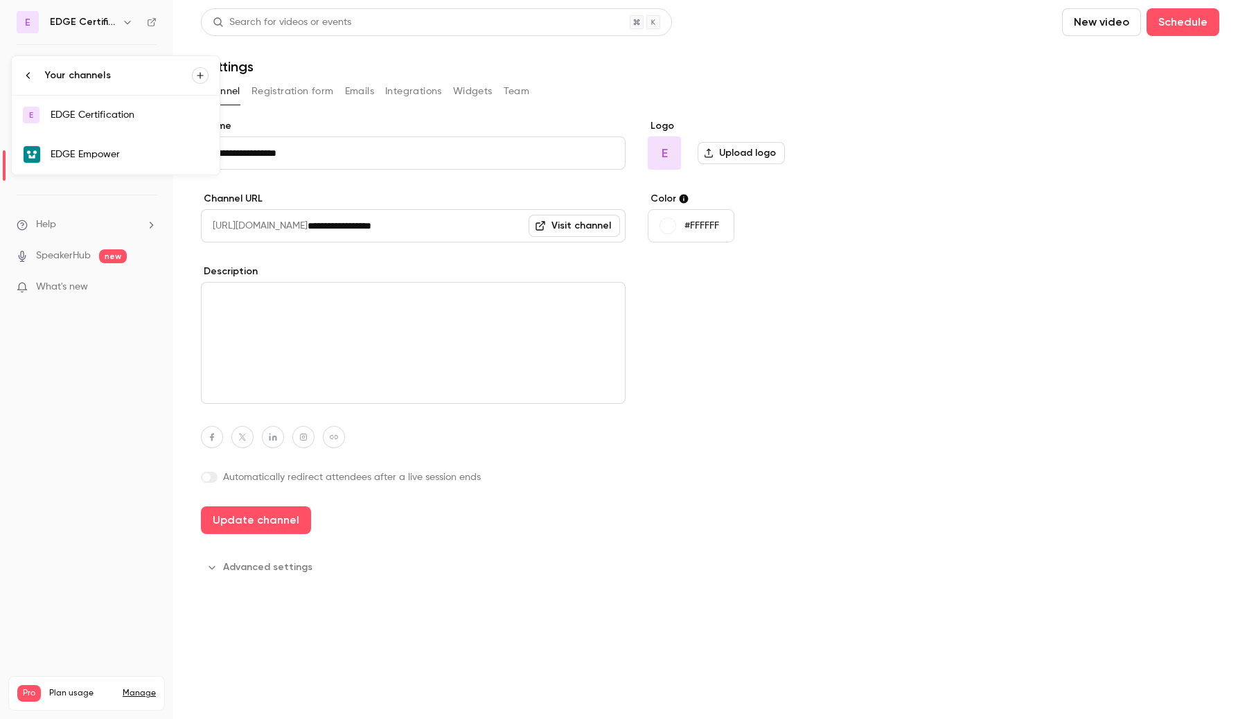
click at [116, 153] on div "EDGE Empower" at bounding box center [130, 155] width 158 height 14
click at [743, 159] on label "Upload logo" at bounding box center [741, 153] width 87 height 22
click at [0, 0] on input "Upload logo" at bounding box center [0, 0] width 0 height 0
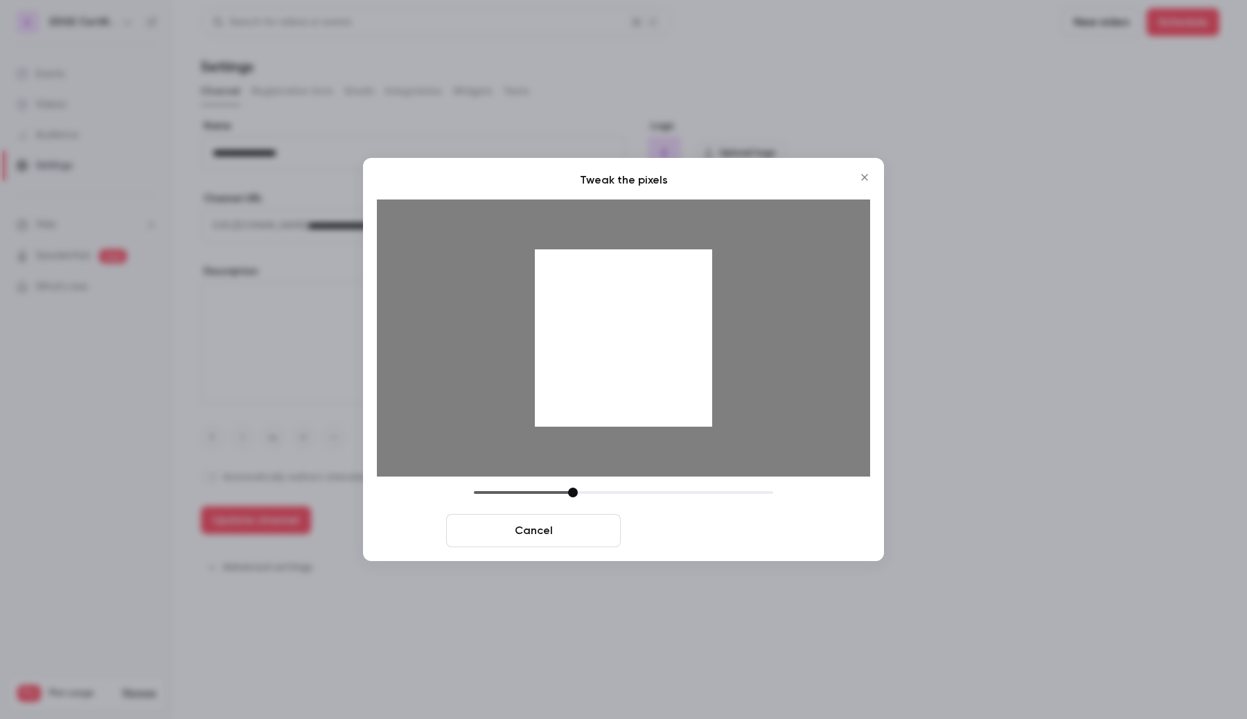
click at [685, 539] on button "Crop and save" at bounding box center [713, 530] width 175 height 33
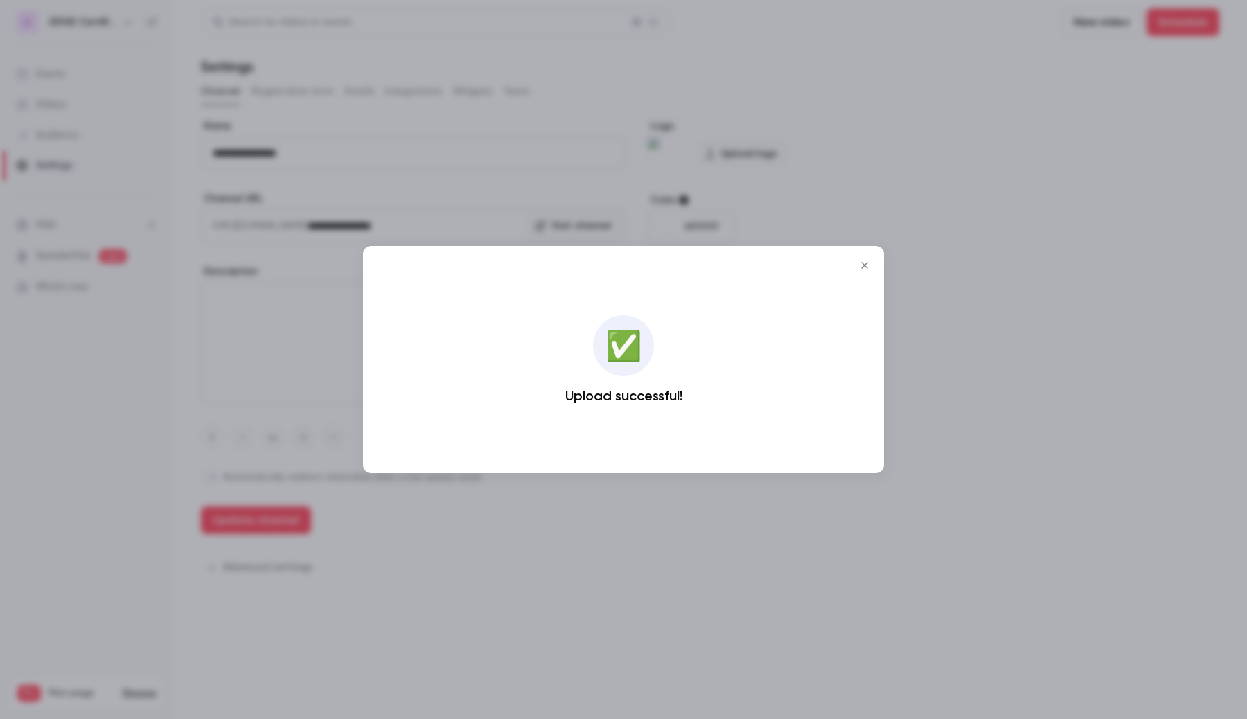
click at [867, 261] on icon "Close" at bounding box center [864, 265] width 17 height 11
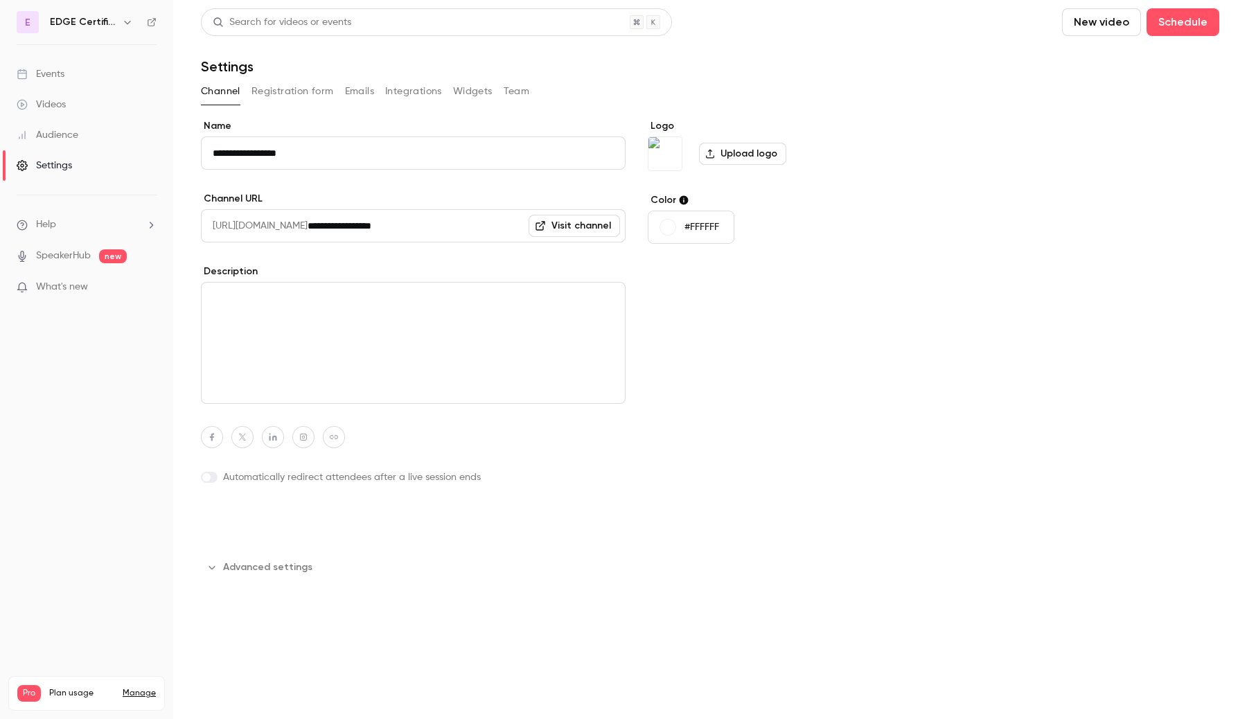
click at [267, 520] on button "Update channel" at bounding box center [256, 520] width 110 height 28
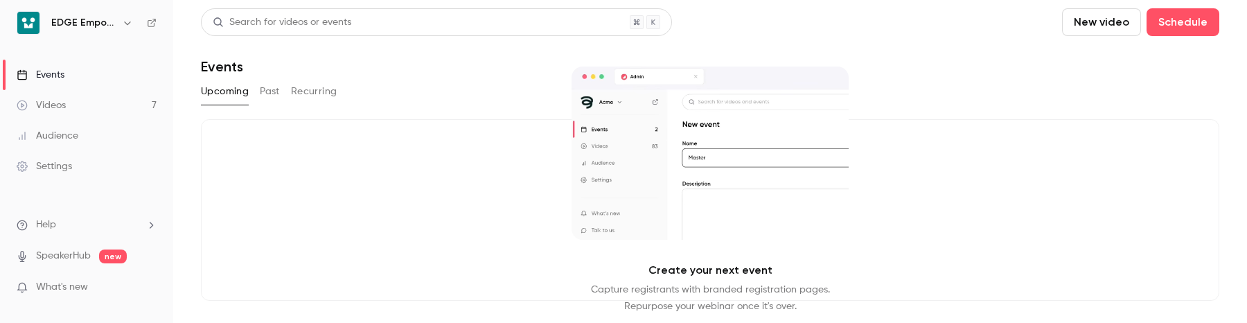
drag, startPoint x: 30, startPoint y: 24, endPoint x: 324, endPoint y: 309, distance: 409.6
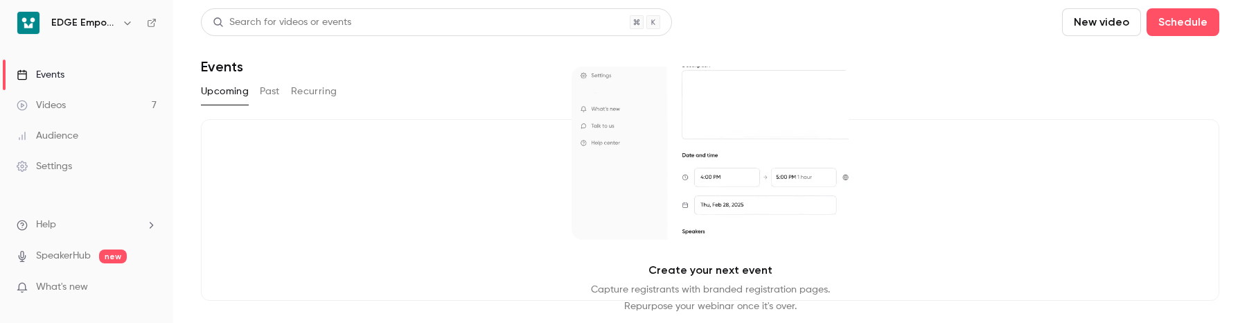
click at [0, 0] on nav "EDGE Empower Events Videos 7 Audience Settings Help SpeakerHub new What's new P…" at bounding box center [86, 161] width 173 height 323
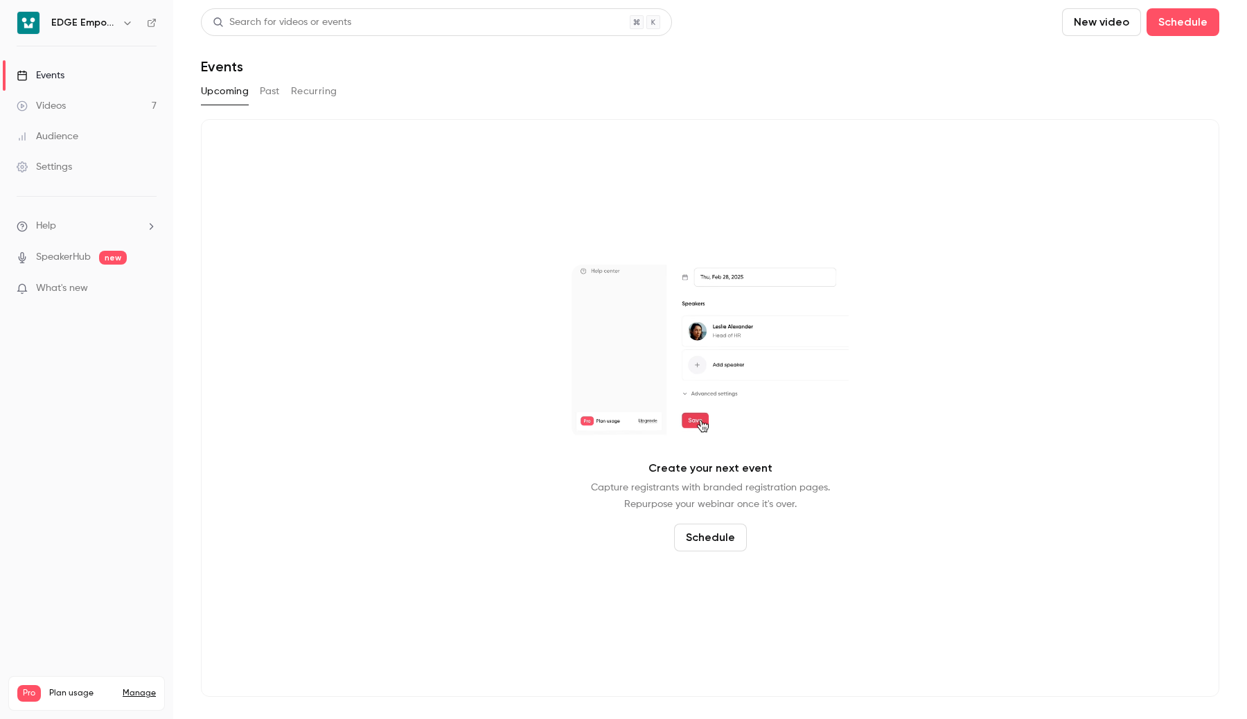
click at [130, 24] on icon "button" at bounding box center [127, 22] width 11 height 11
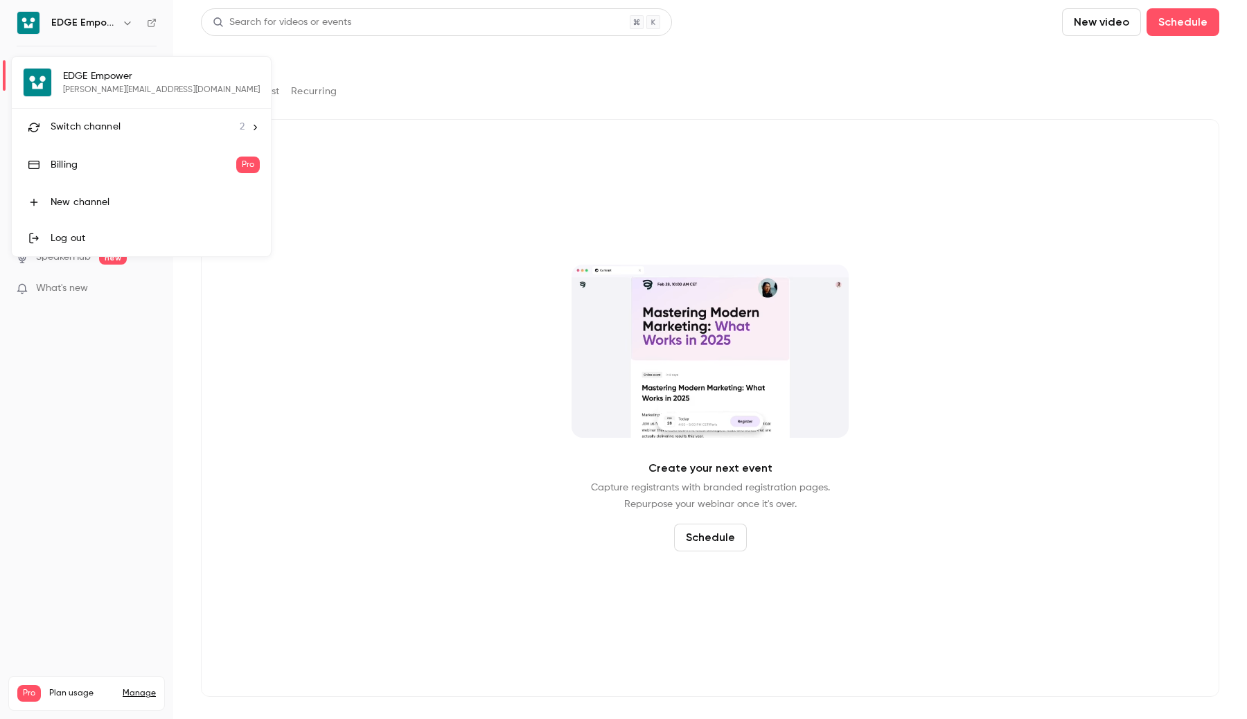
click at [131, 127] on div "Switch channel 2" at bounding box center [148, 127] width 194 height 15
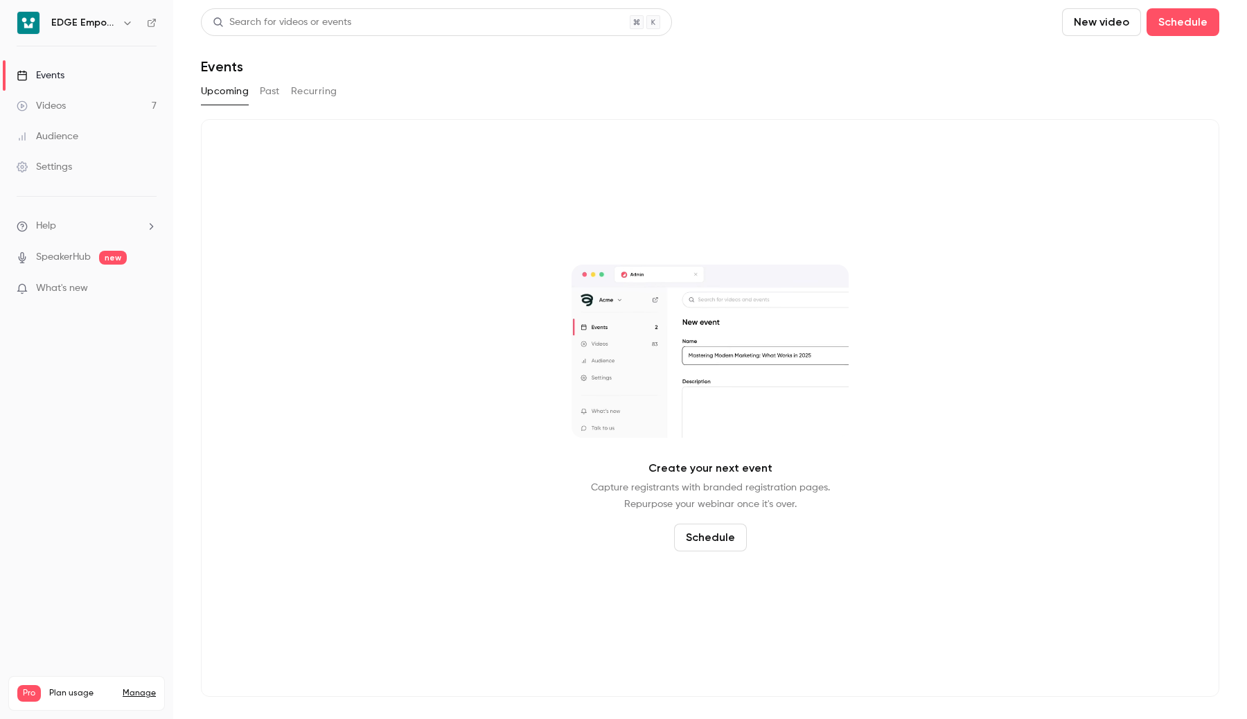
click at [125, 28] on button "button" at bounding box center [127, 23] width 17 height 17
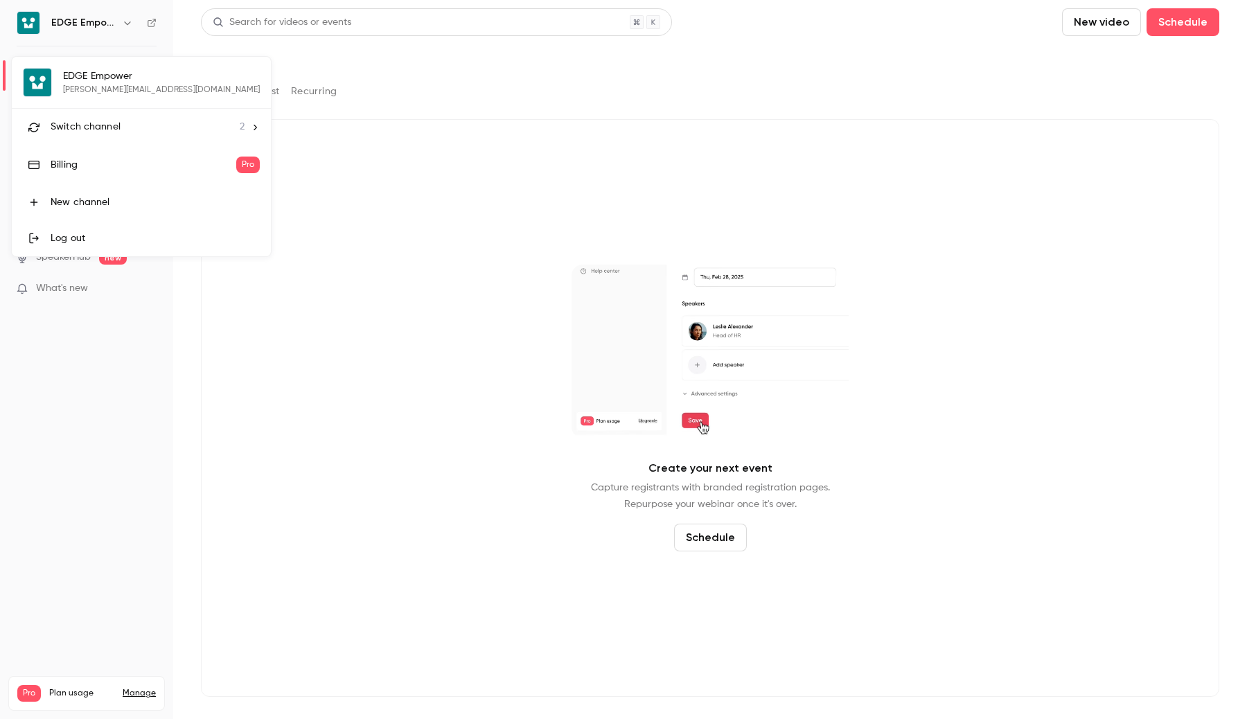
click at [125, 121] on div "Switch channel 2" at bounding box center [148, 127] width 194 height 15
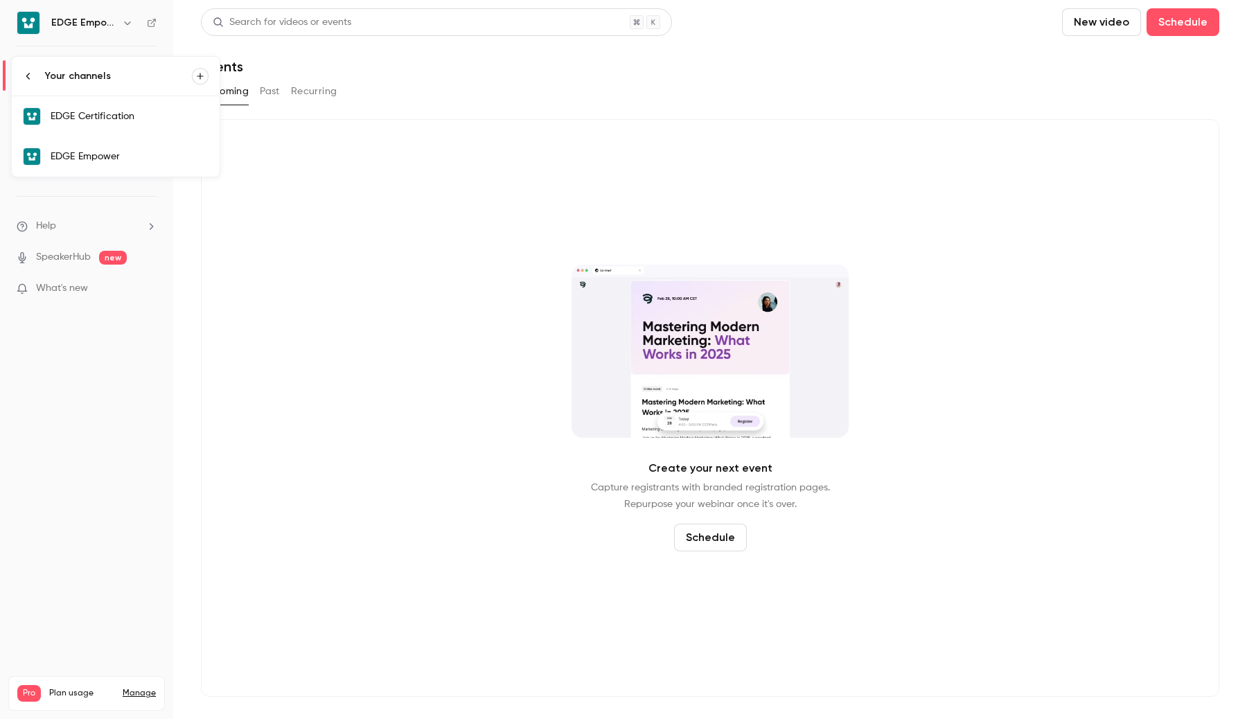
click at [125, 121] on div "EDGE Certification" at bounding box center [130, 116] width 158 height 14
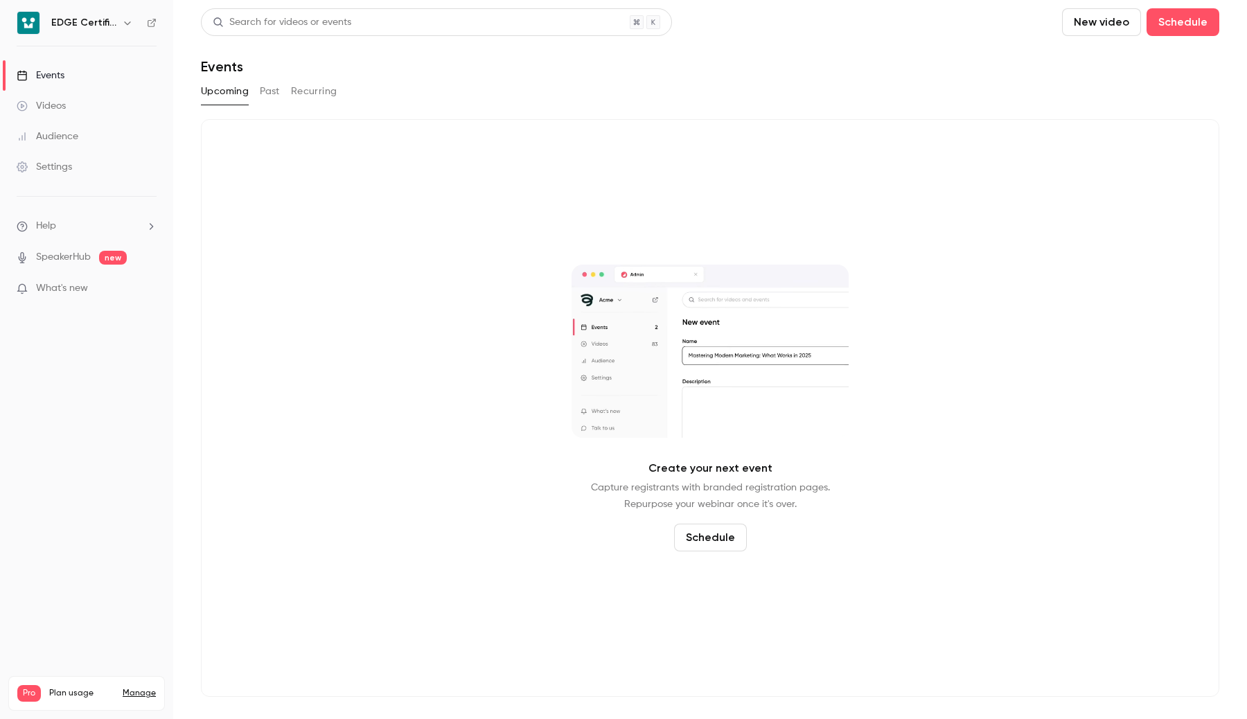
click at [94, 163] on link "Settings" at bounding box center [86, 167] width 173 height 30
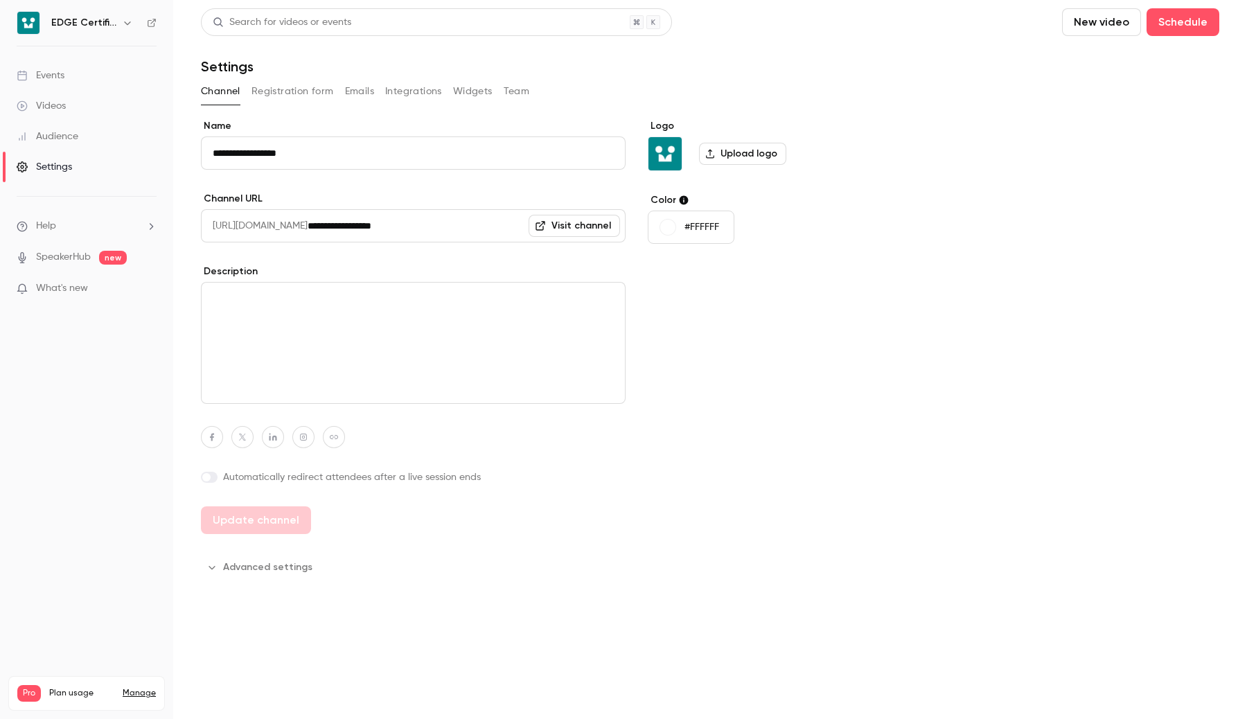
click at [1064, 245] on div "**********" at bounding box center [710, 348] width 1018 height 459
